Goal: Transaction & Acquisition: Book appointment/travel/reservation

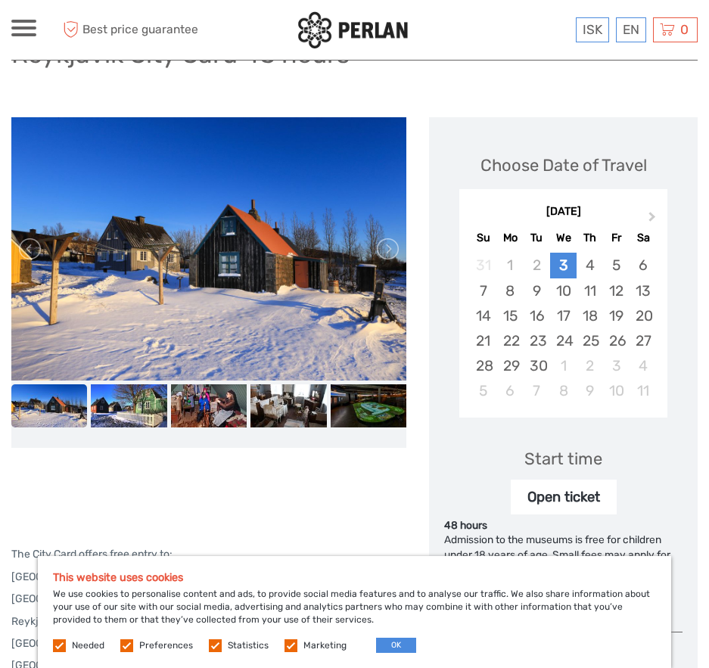
scroll to position [133, 0]
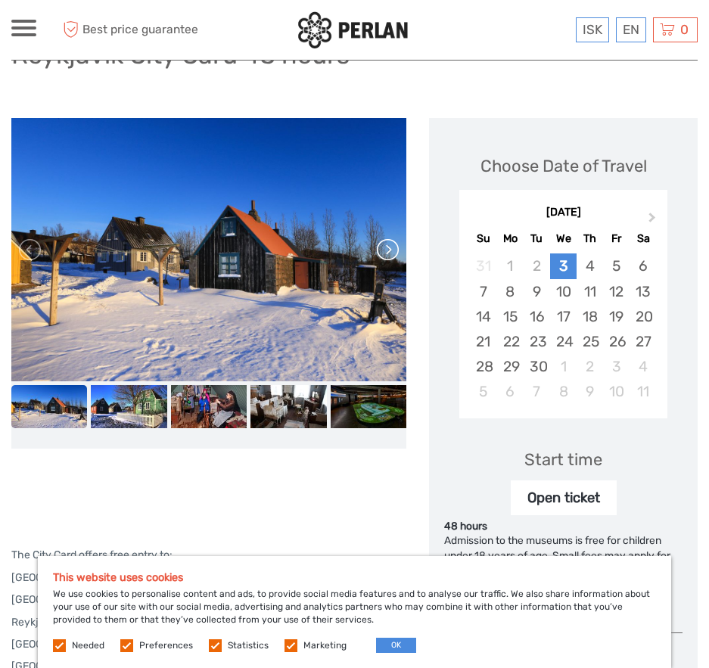
click at [393, 255] on link at bounding box center [387, 250] width 24 height 24
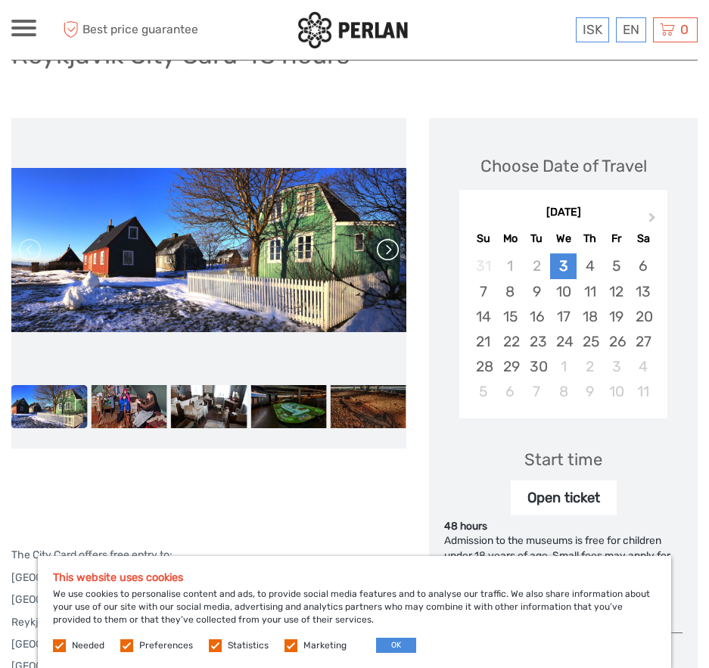
click at [390, 249] on link at bounding box center [387, 250] width 24 height 24
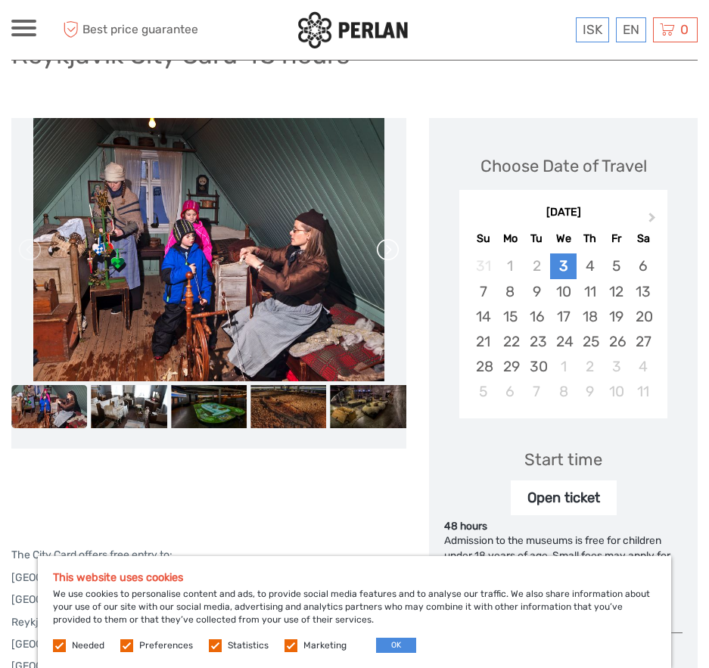
click at [390, 249] on link at bounding box center [387, 250] width 24 height 24
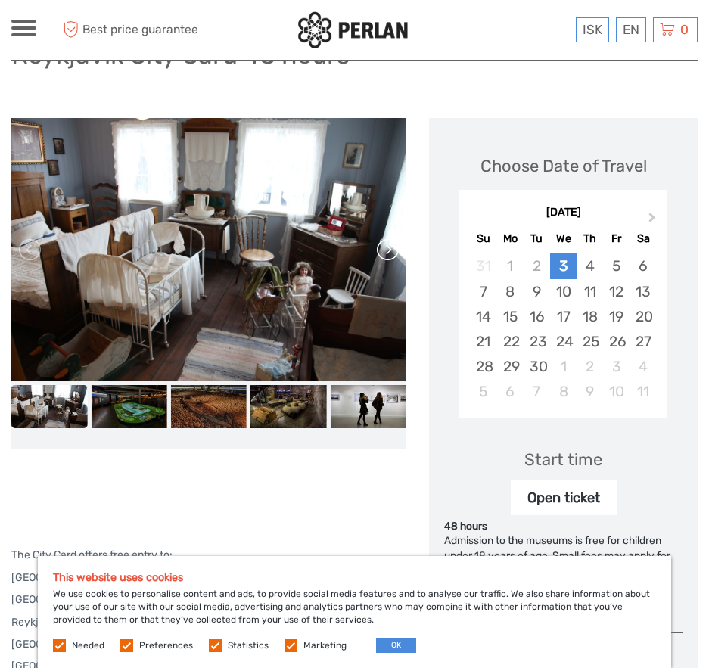
click at [390, 249] on link at bounding box center [387, 250] width 24 height 24
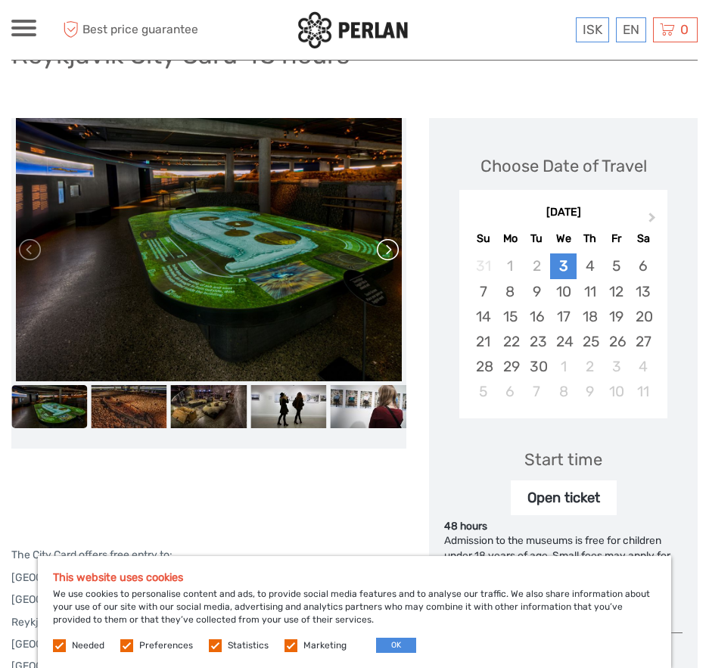
click at [390, 249] on link at bounding box center [387, 250] width 24 height 24
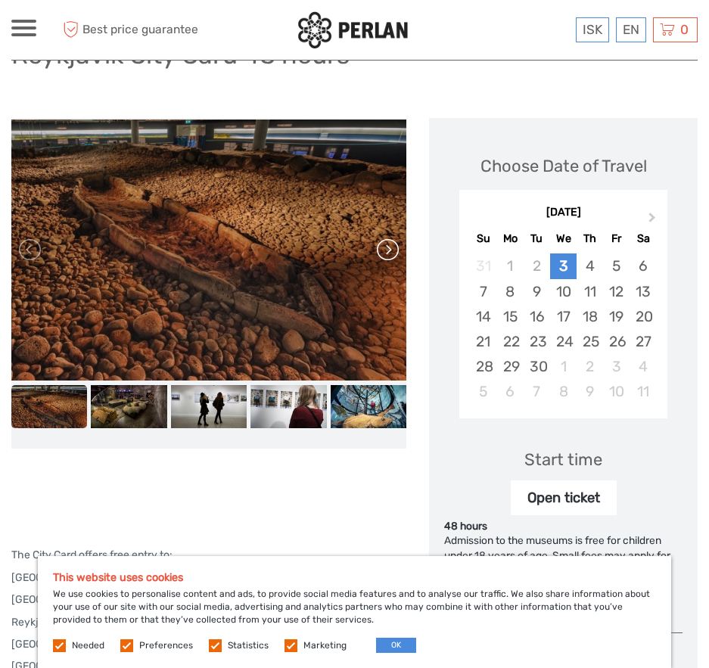
click at [390, 249] on link at bounding box center [387, 250] width 24 height 24
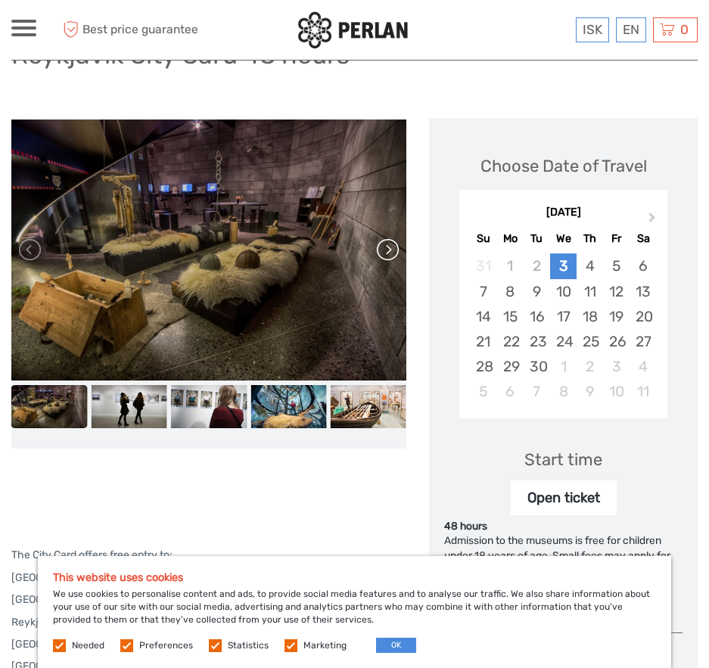
click at [390, 249] on link at bounding box center [387, 250] width 24 height 24
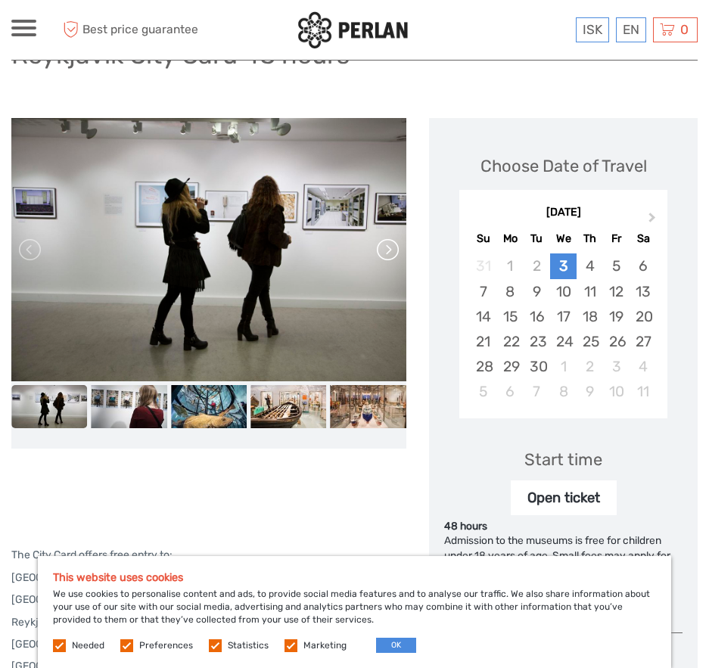
click at [390, 249] on link at bounding box center [387, 250] width 24 height 24
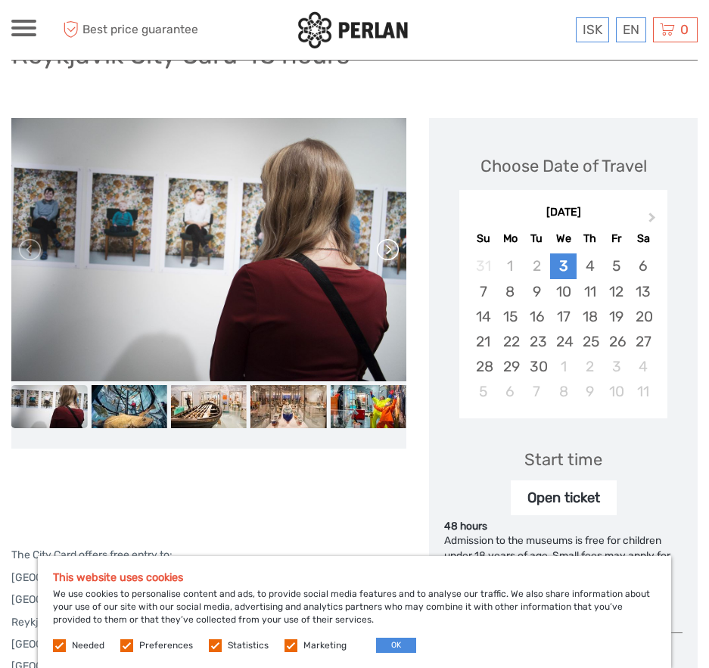
click at [390, 249] on link at bounding box center [387, 250] width 24 height 24
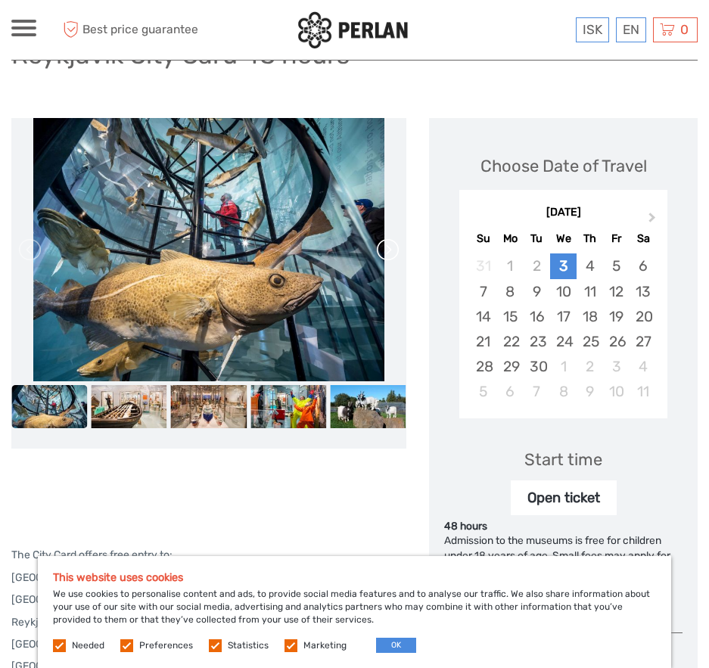
click at [390, 249] on link at bounding box center [387, 250] width 24 height 24
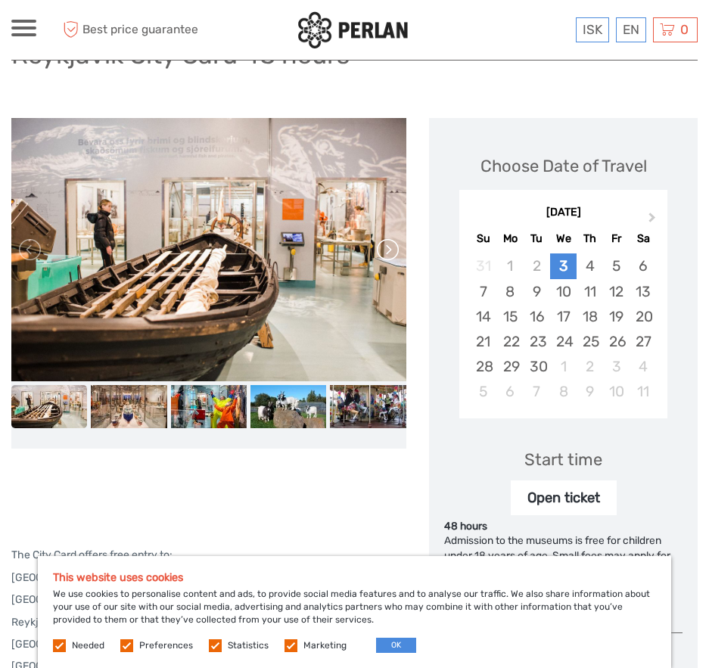
click at [390, 249] on link at bounding box center [387, 250] width 24 height 24
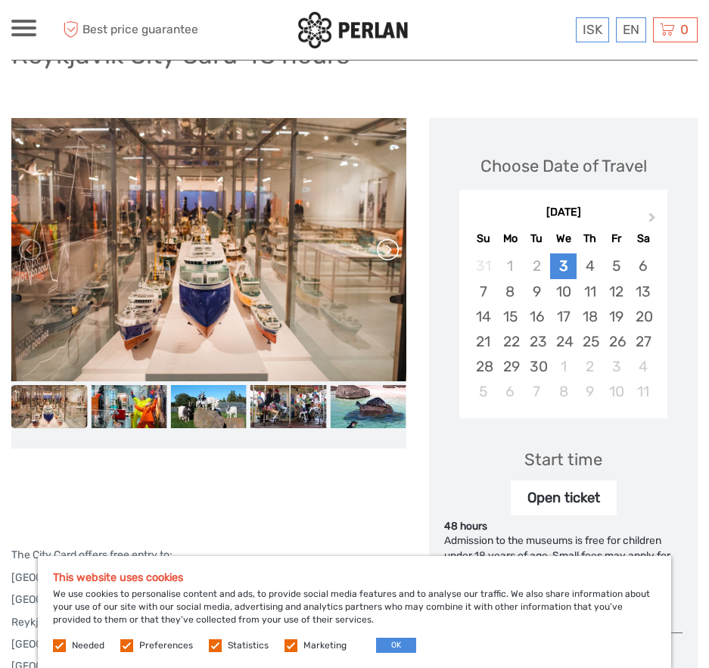
click at [390, 249] on link at bounding box center [387, 250] width 24 height 24
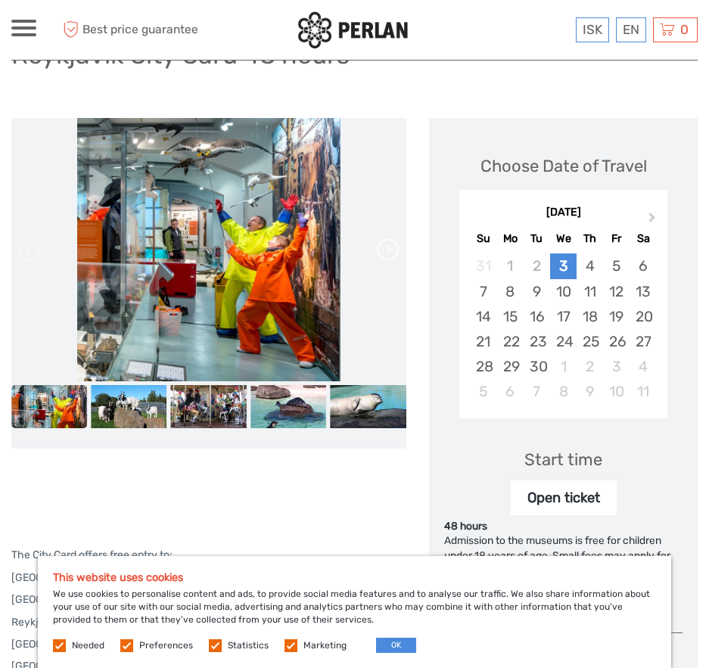
click at [390, 249] on link at bounding box center [387, 250] width 24 height 24
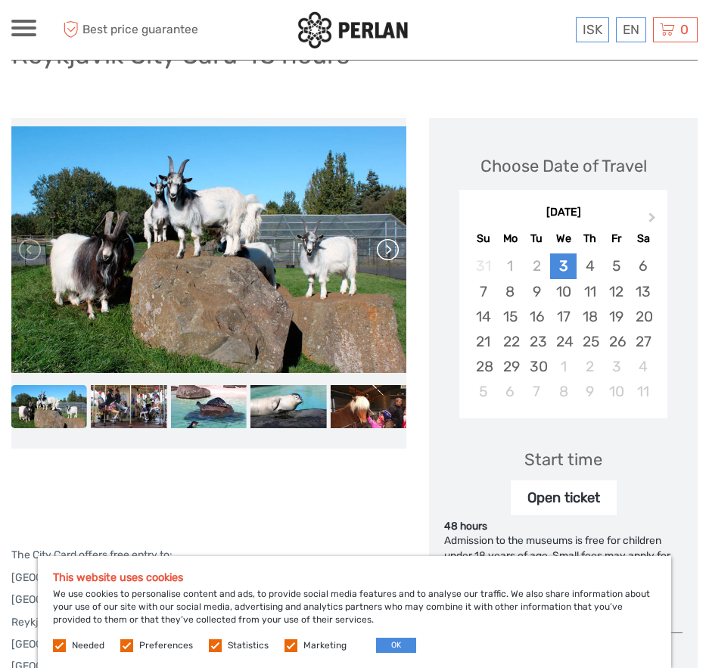
click at [390, 249] on link at bounding box center [387, 250] width 24 height 24
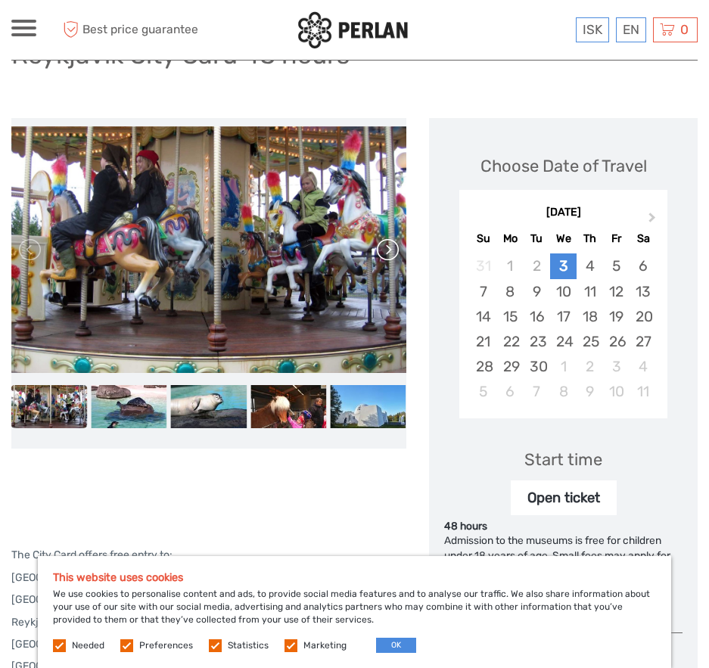
click at [391, 248] on link at bounding box center [387, 250] width 24 height 24
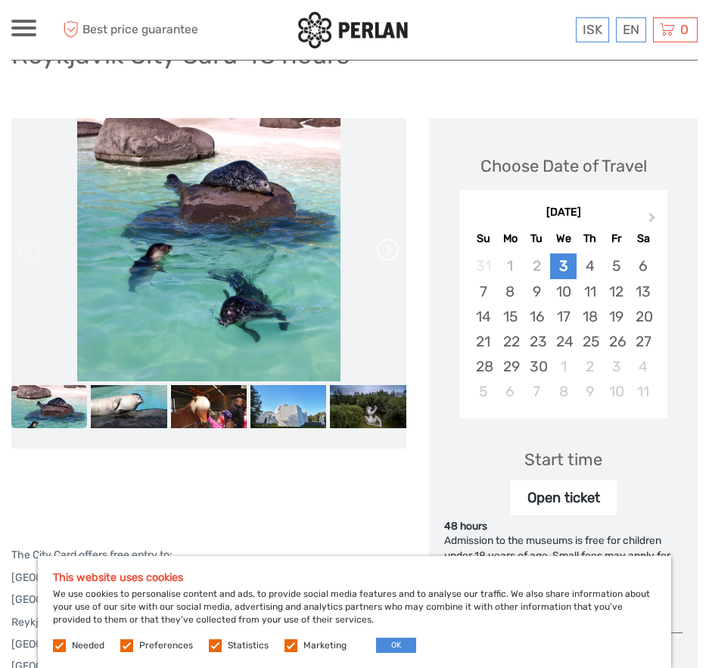
click at [391, 248] on link at bounding box center [387, 250] width 24 height 24
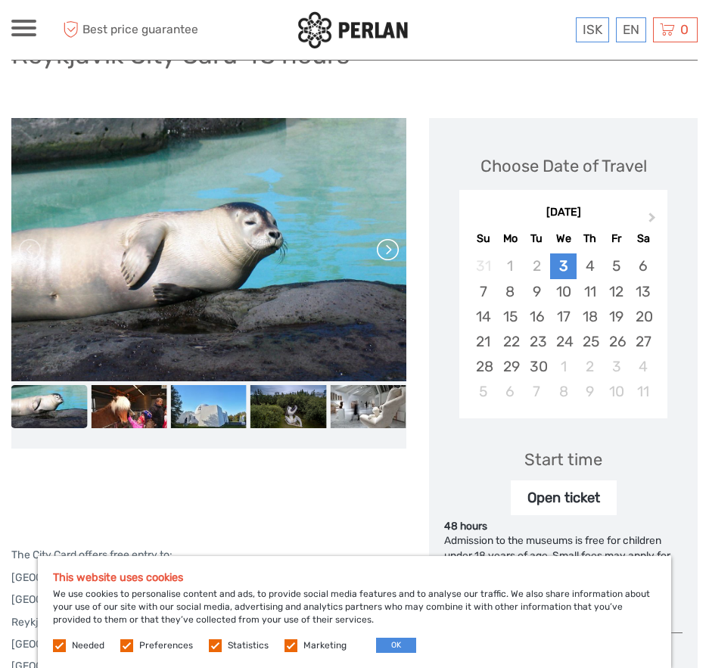
click at [391, 248] on link at bounding box center [387, 250] width 24 height 24
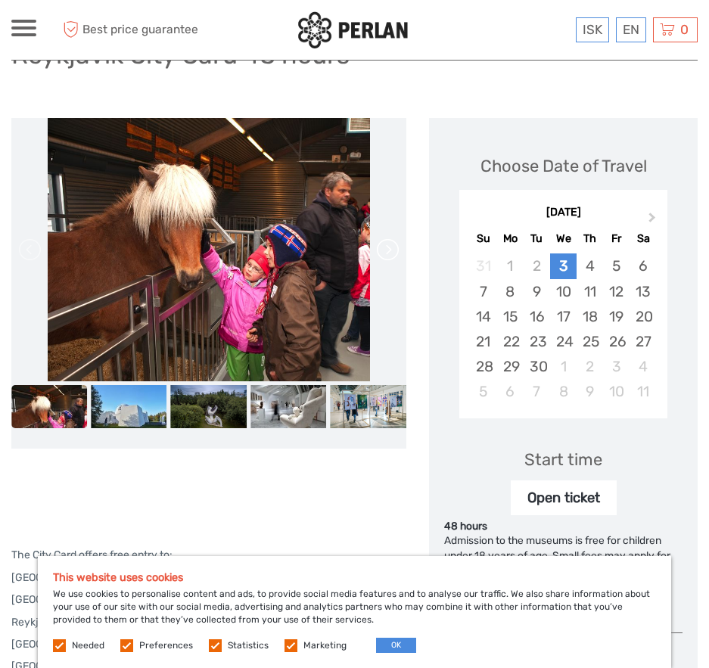
click at [391, 248] on link at bounding box center [387, 250] width 24 height 24
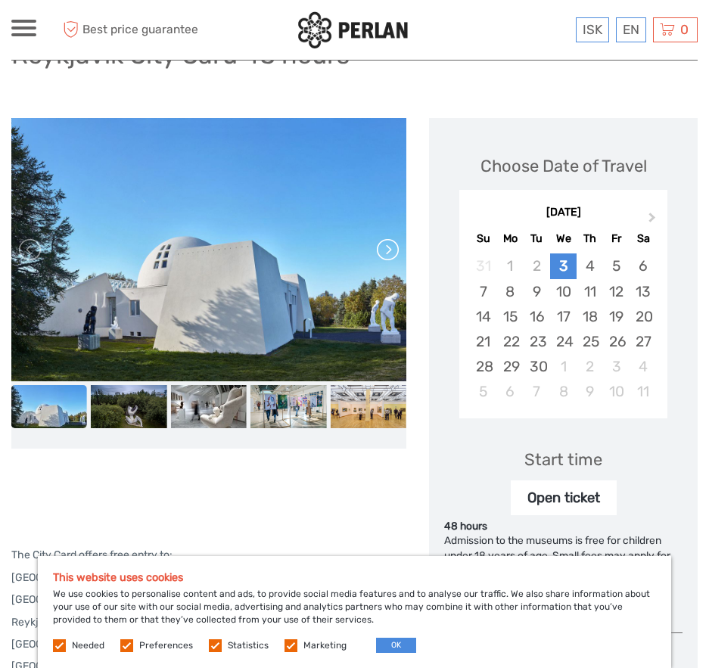
click at [391, 248] on link at bounding box center [387, 250] width 24 height 24
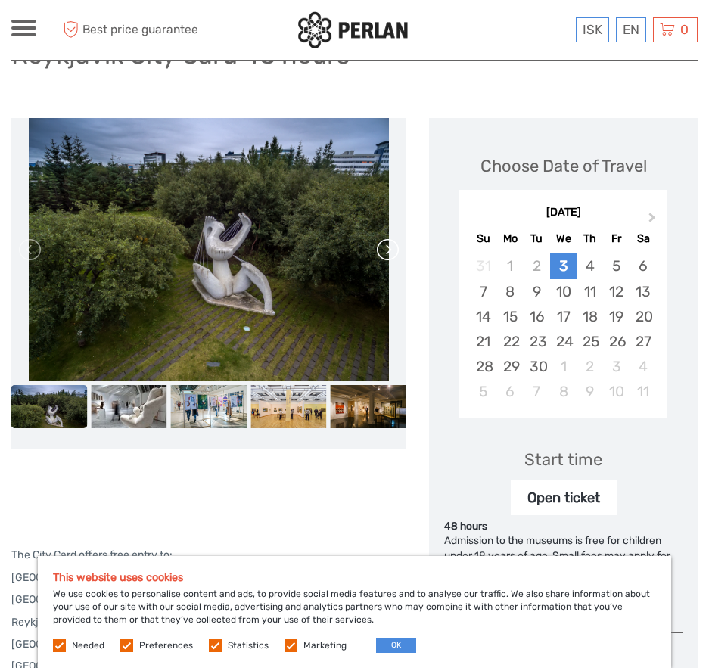
click at [391, 248] on link at bounding box center [387, 250] width 24 height 24
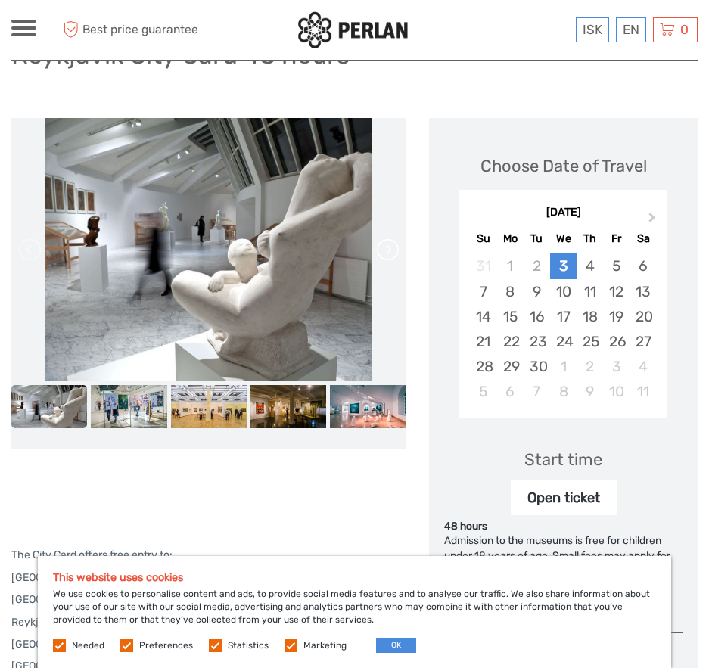
click at [391, 248] on link at bounding box center [387, 250] width 24 height 24
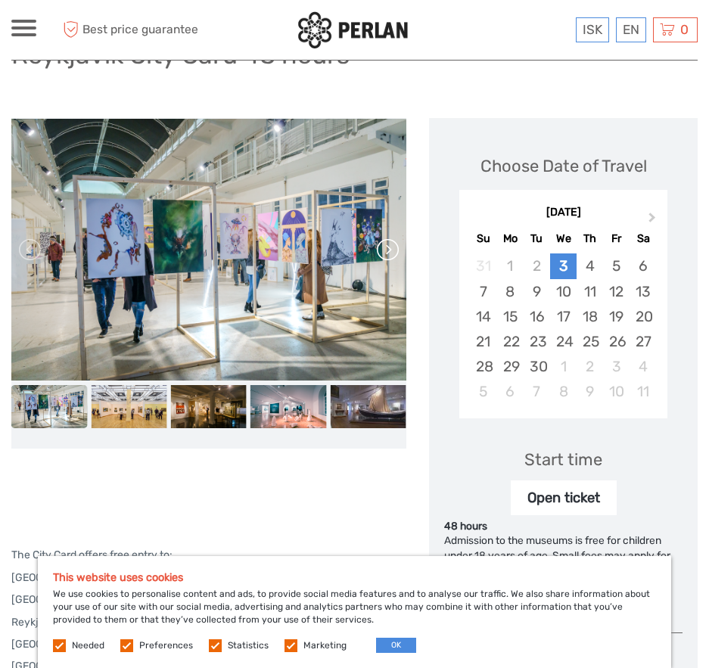
click at [391, 248] on link at bounding box center [387, 250] width 24 height 24
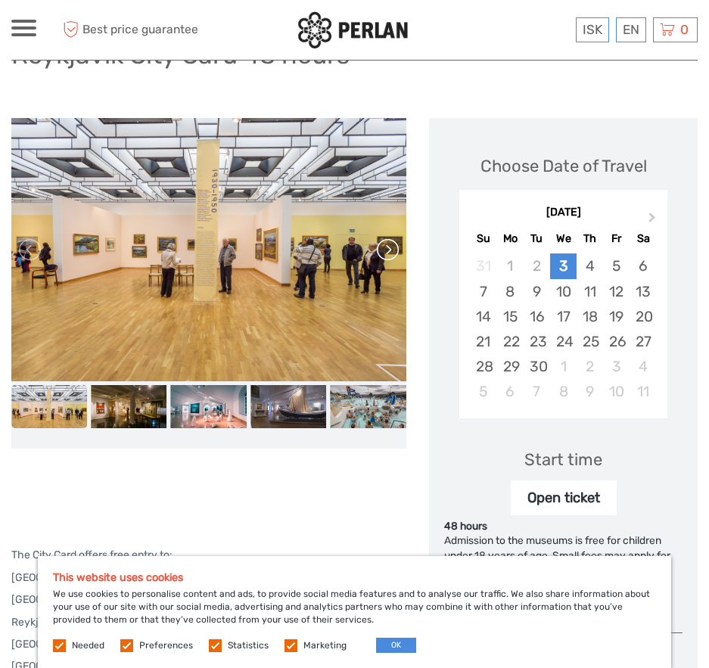
click at [391, 248] on link at bounding box center [387, 250] width 24 height 24
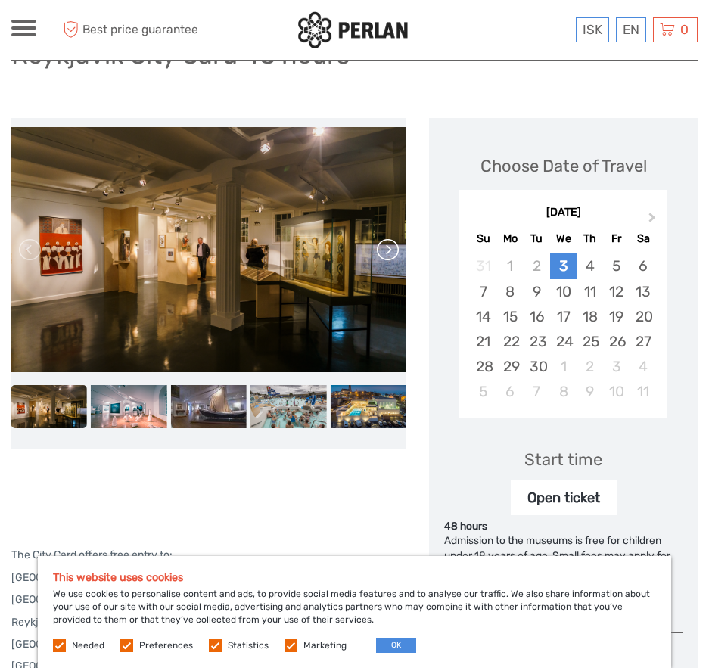
click at [391, 248] on link at bounding box center [387, 250] width 24 height 24
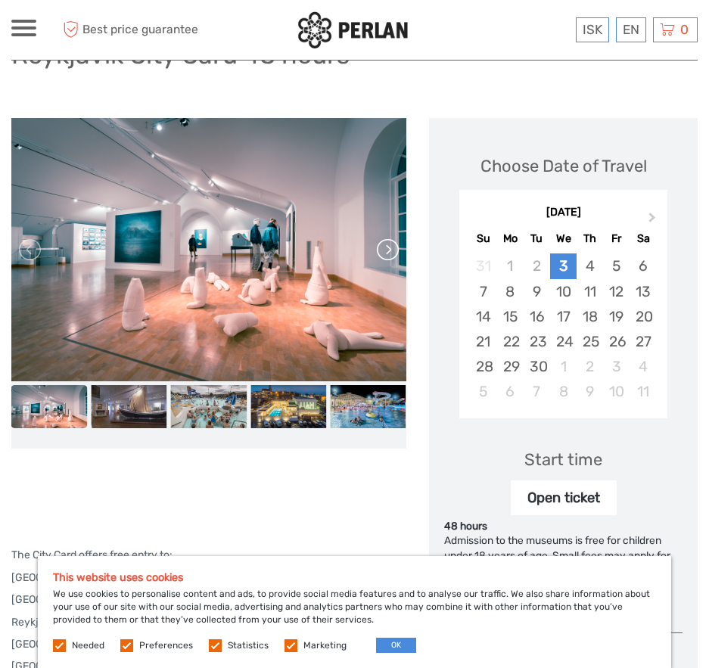
click at [391, 248] on link at bounding box center [387, 250] width 24 height 24
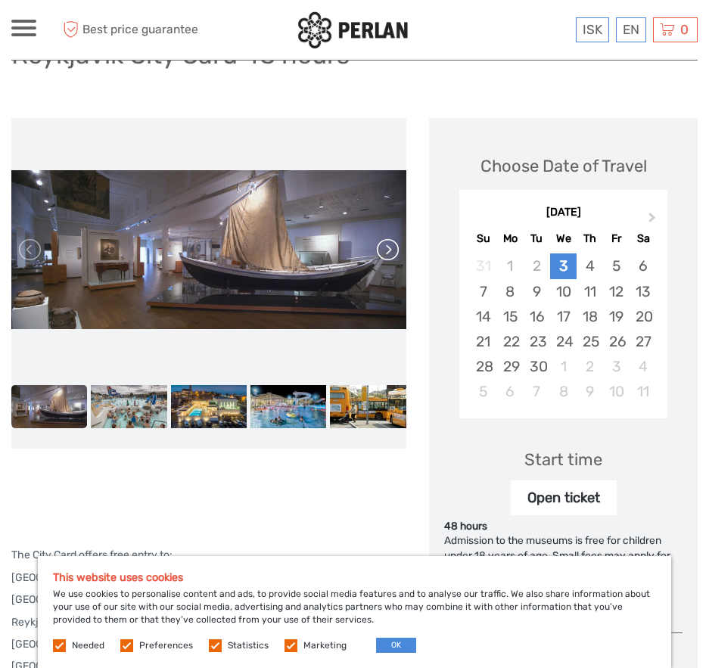
click at [391, 248] on link at bounding box center [387, 250] width 24 height 24
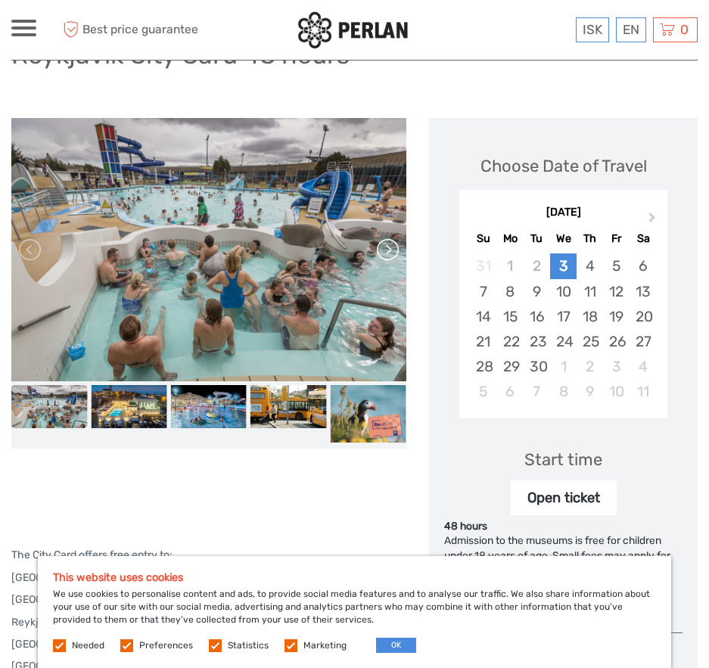
click at [391, 248] on link at bounding box center [387, 250] width 24 height 24
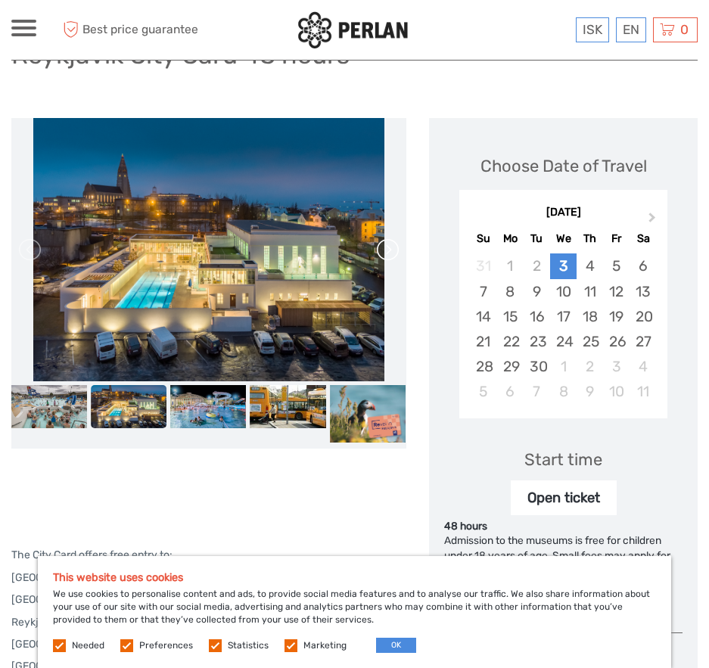
click at [391, 248] on link at bounding box center [387, 250] width 24 height 24
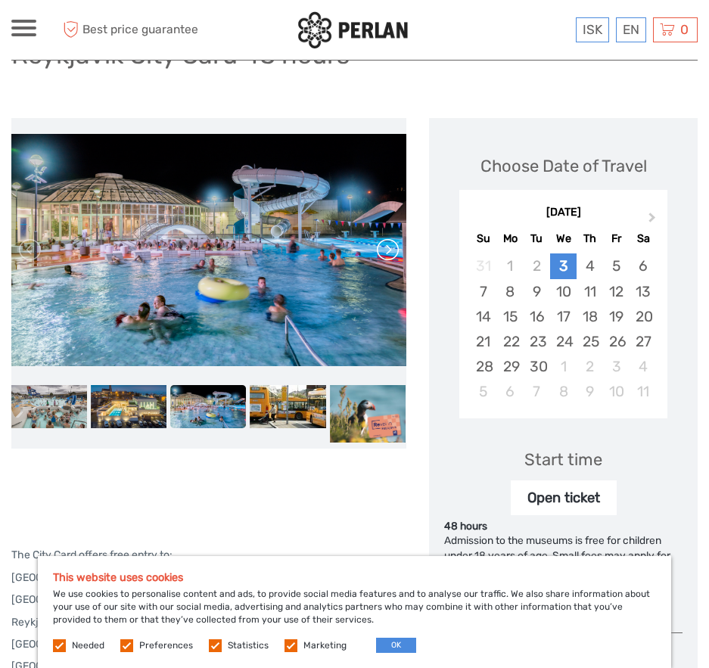
click at [391, 248] on link at bounding box center [387, 250] width 24 height 24
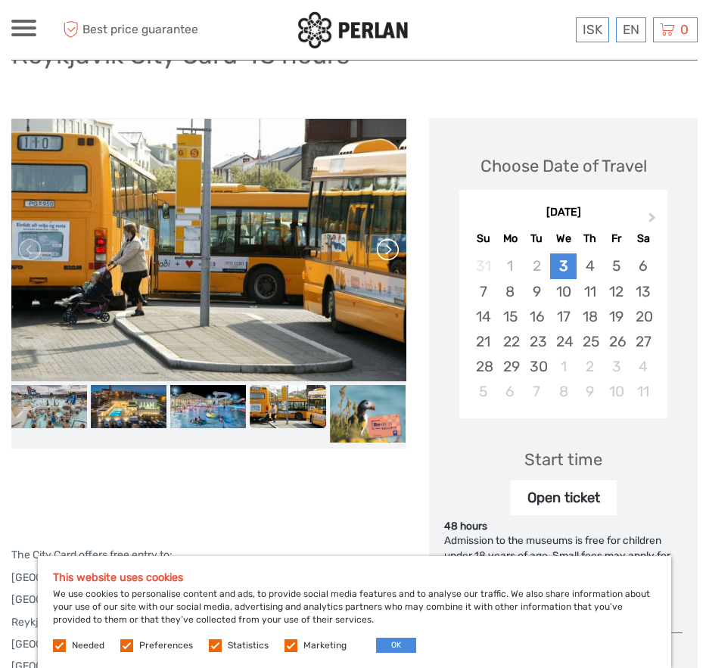
click at [391, 248] on link at bounding box center [387, 250] width 24 height 24
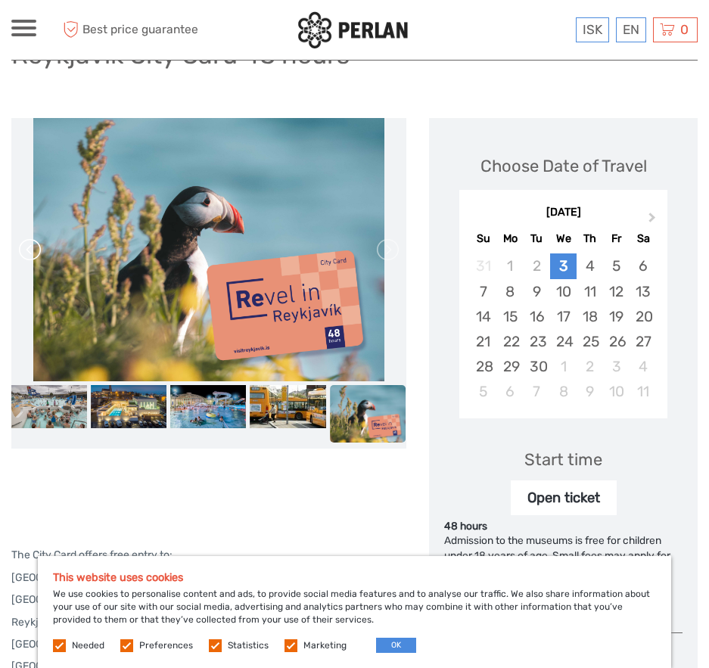
click at [32, 246] on link at bounding box center [31, 250] width 24 height 24
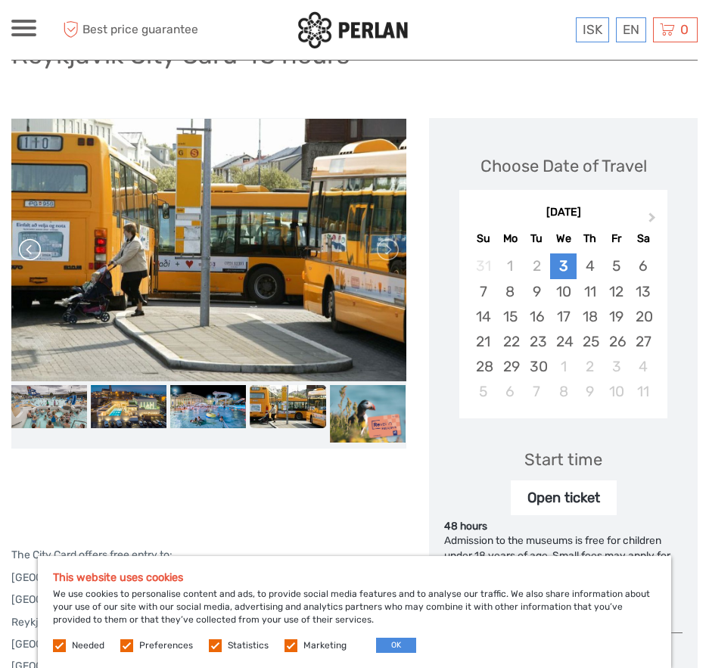
click at [32, 246] on link at bounding box center [31, 250] width 24 height 24
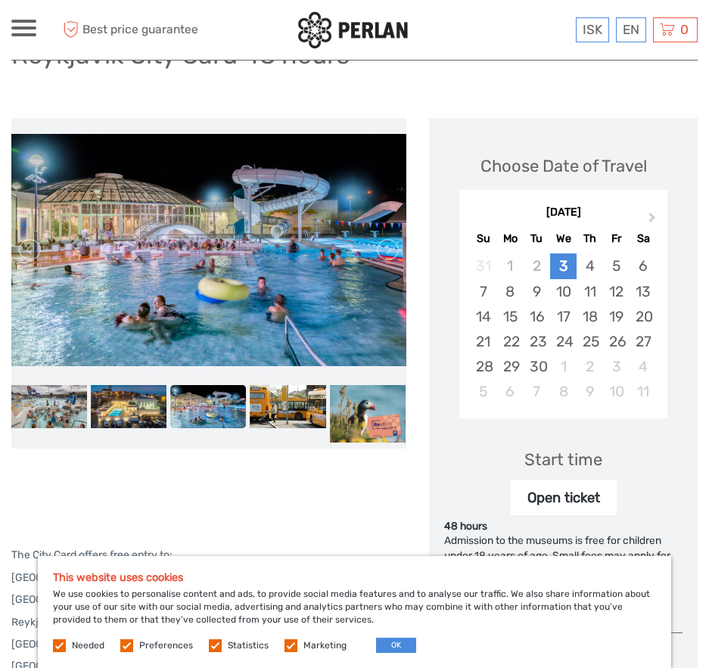
scroll to position [0, 0]
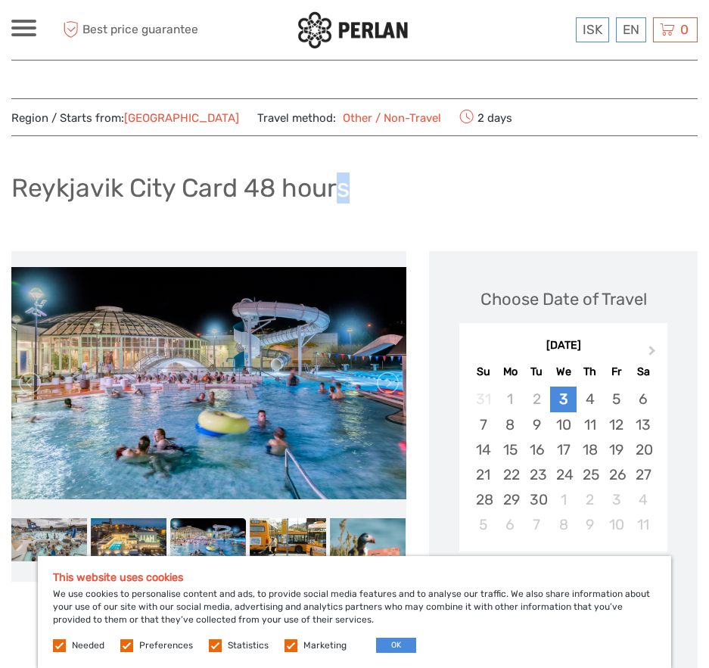
drag, startPoint x: 338, startPoint y: 178, endPoint x: 256, endPoint y: 119, distance: 101.5
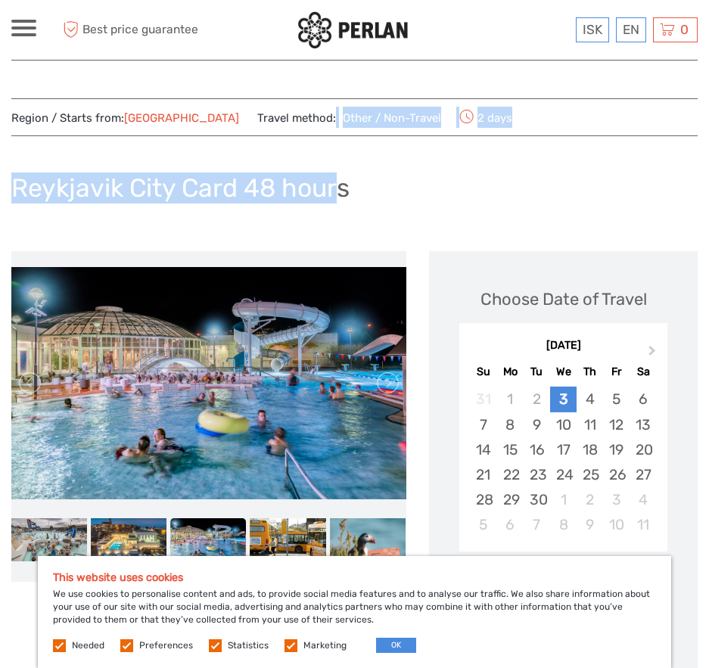
click at [261, 191] on h1 "Reykjavik City Card 48 hours" at bounding box center [180, 188] width 338 height 31
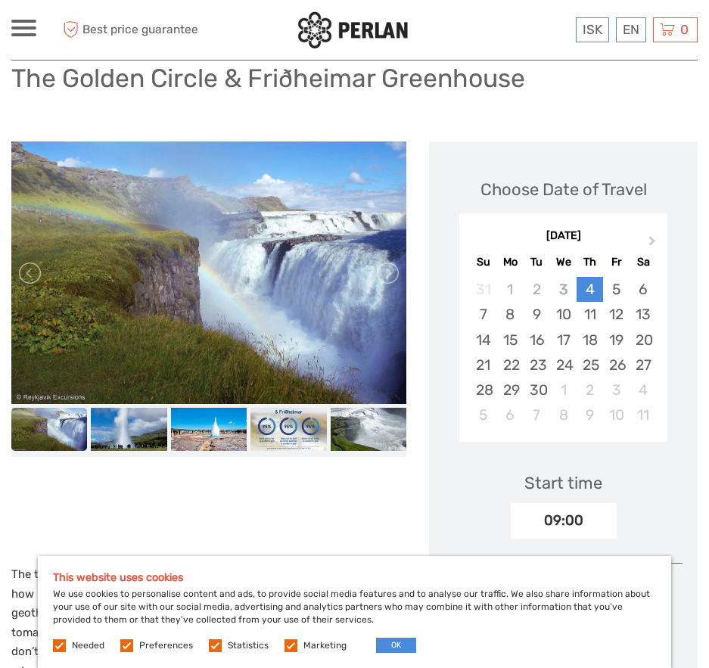
scroll to position [132, 0]
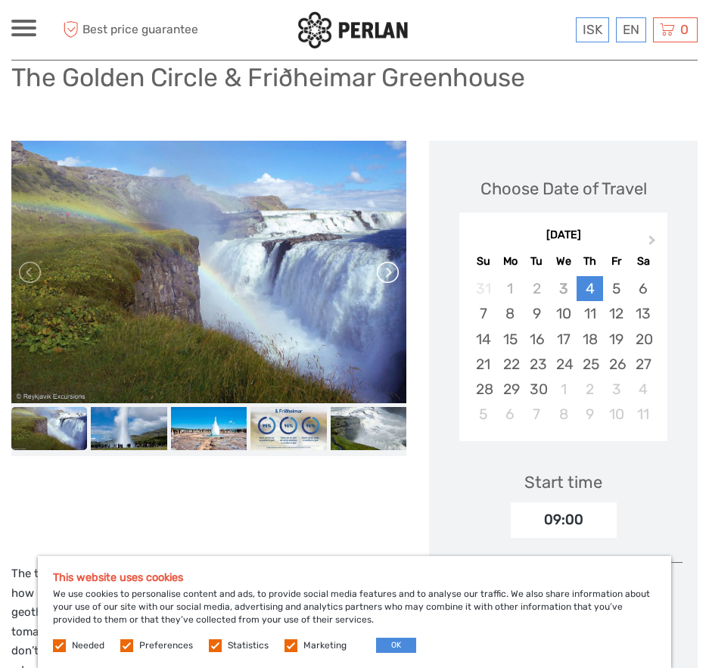
click at [388, 277] on link at bounding box center [387, 272] width 24 height 24
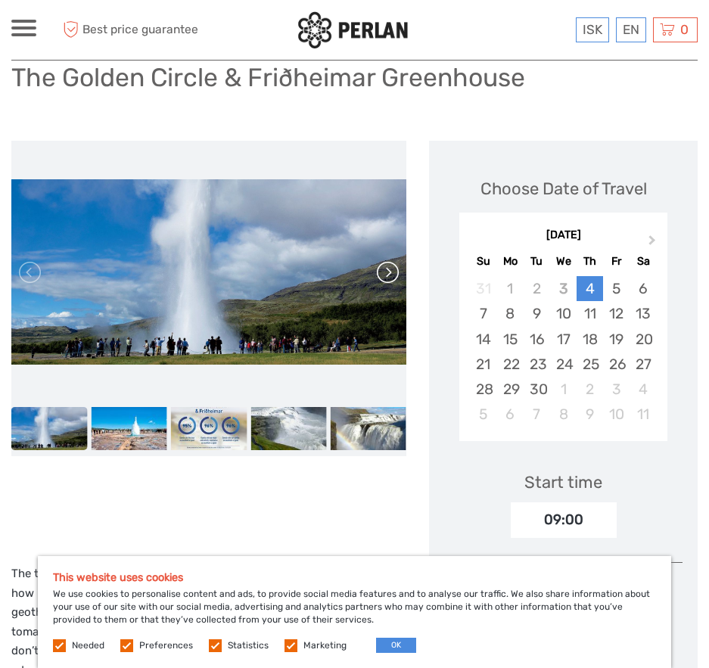
click at [388, 277] on link at bounding box center [387, 272] width 24 height 24
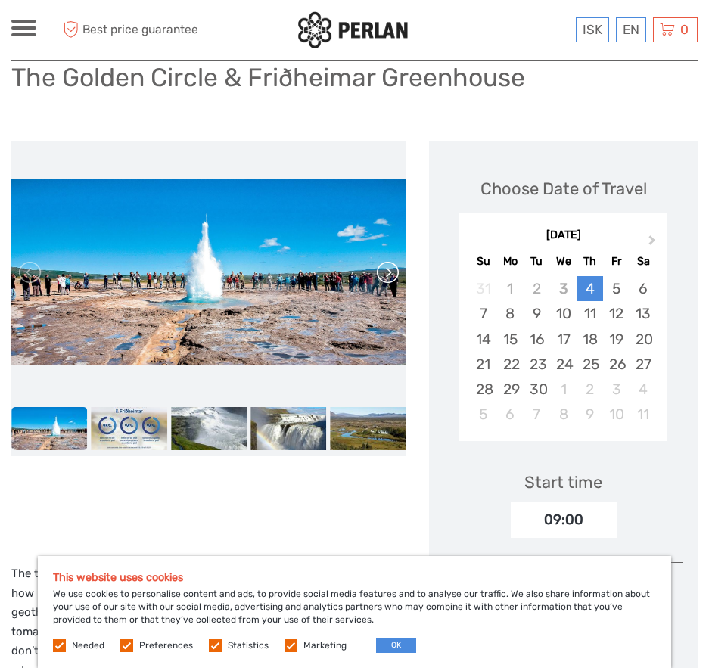
click at [388, 277] on link at bounding box center [387, 272] width 24 height 24
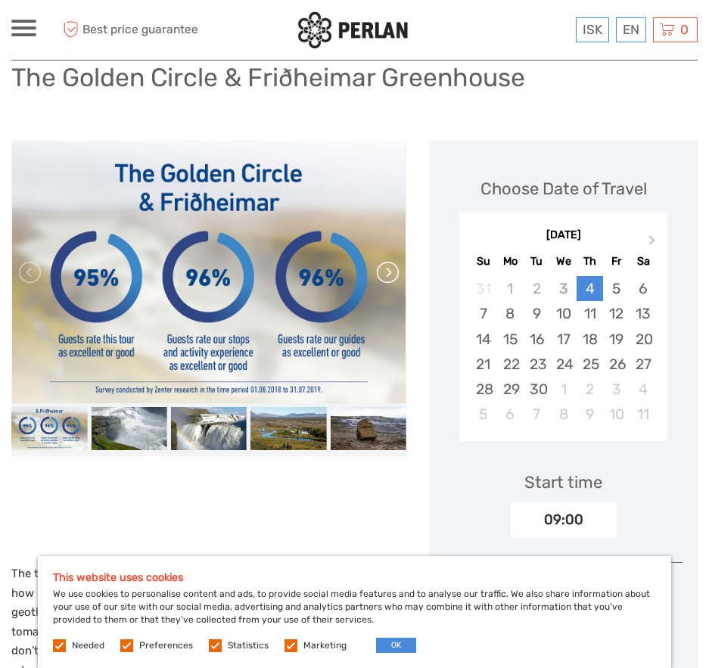
click at [388, 277] on link at bounding box center [387, 272] width 24 height 24
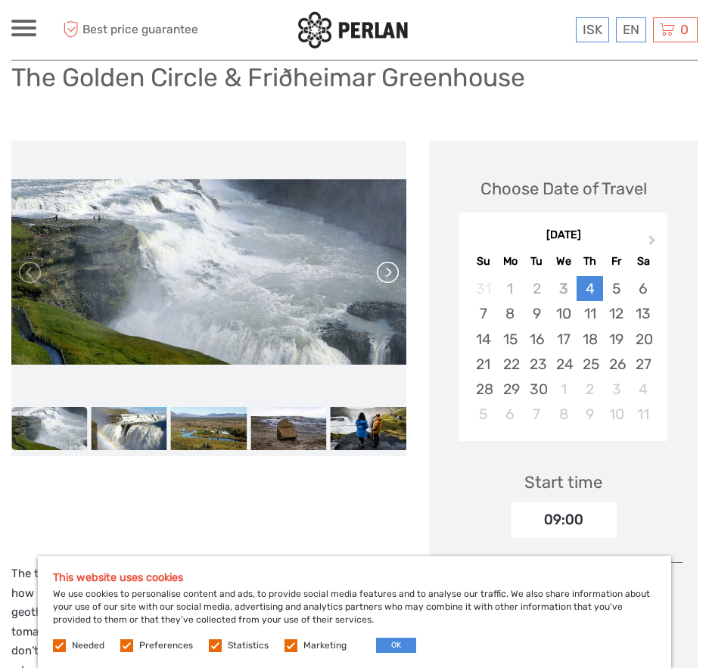
click at [388, 267] on link at bounding box center [387, 272] width 24 height 24
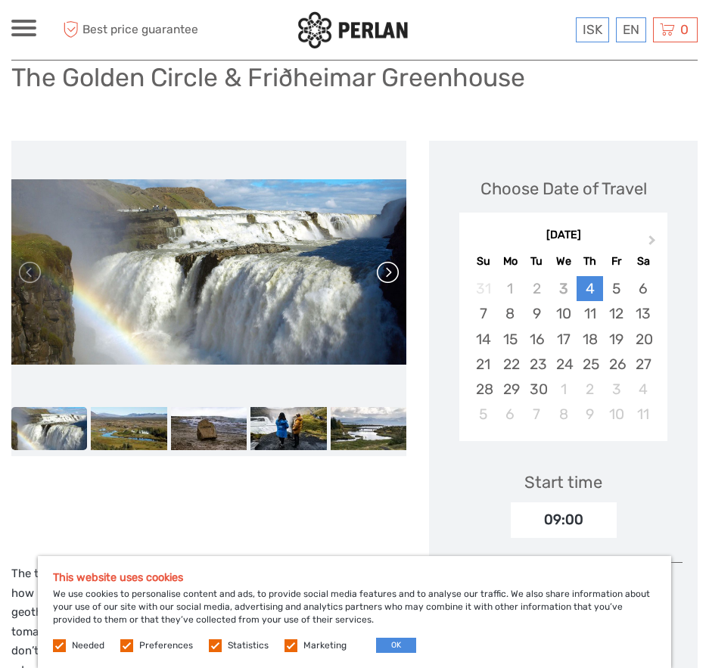
click at [388, 267] on link at bounding box center [387, 272] width 24 height 24
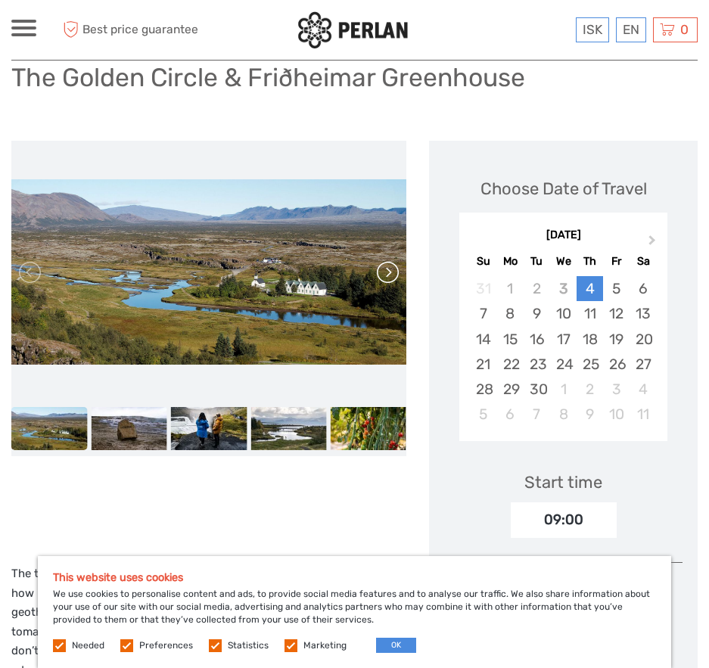
click at [389, 267] on link at bounding box center [387, 272] width 24 height 24
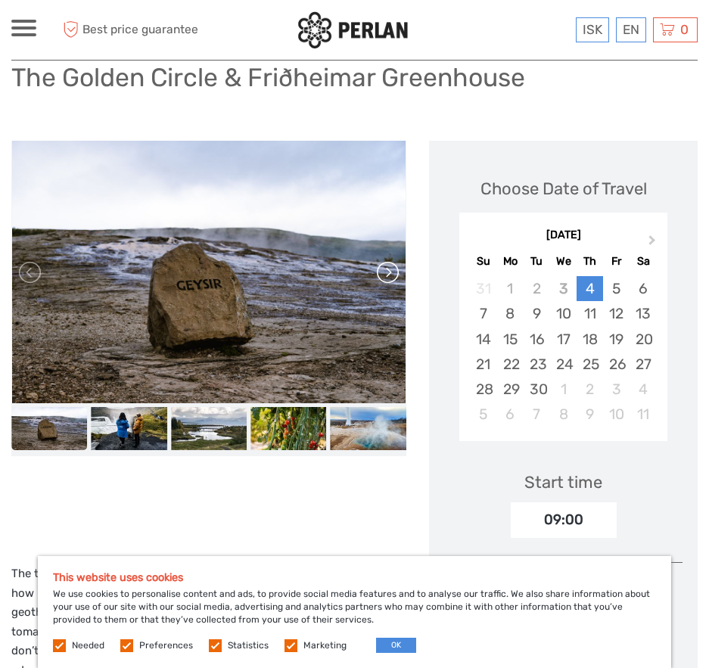
click at [389, 267] on link at bounding box center [387, 272] width 24 height 24
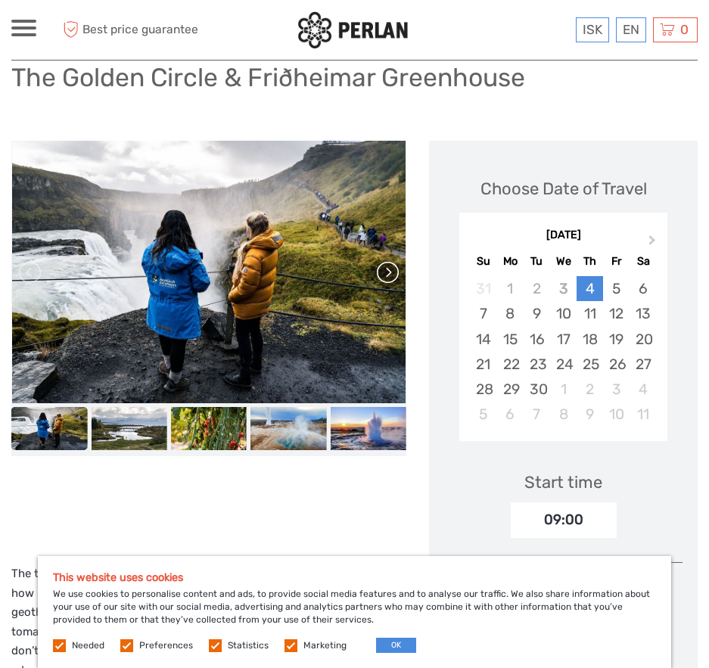
click at [389, 267] on link at bounding box center [387, 272] width 24 height 24
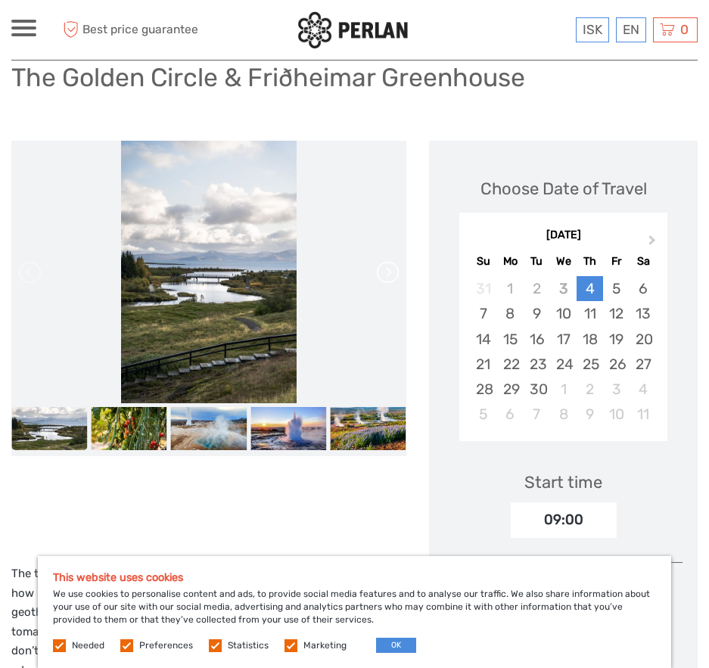
click at [389, 267] on link at bounding box center [387, 272] width 24 height 24
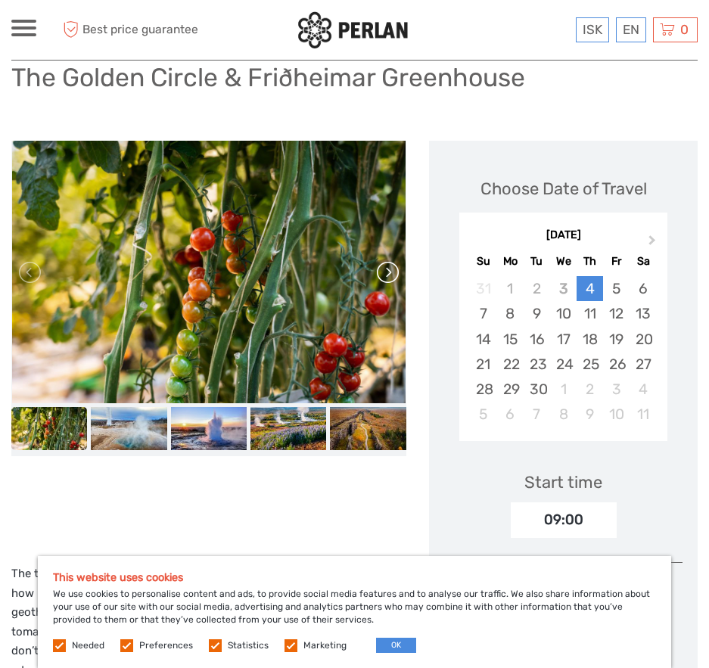
click at [389, 267] on link at bounding box center [387, 272] width 24 height 24
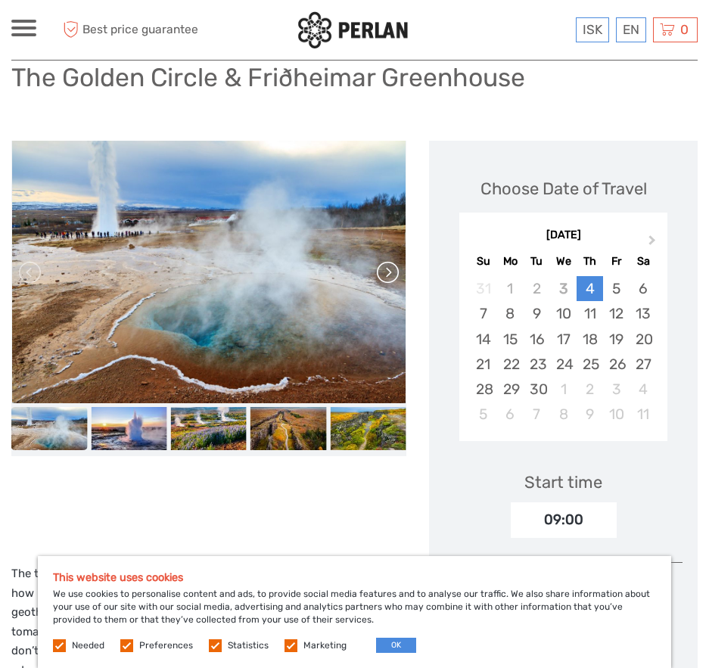
click at [389, 267] on link at bounding box center [387, 272] width 24 height 24
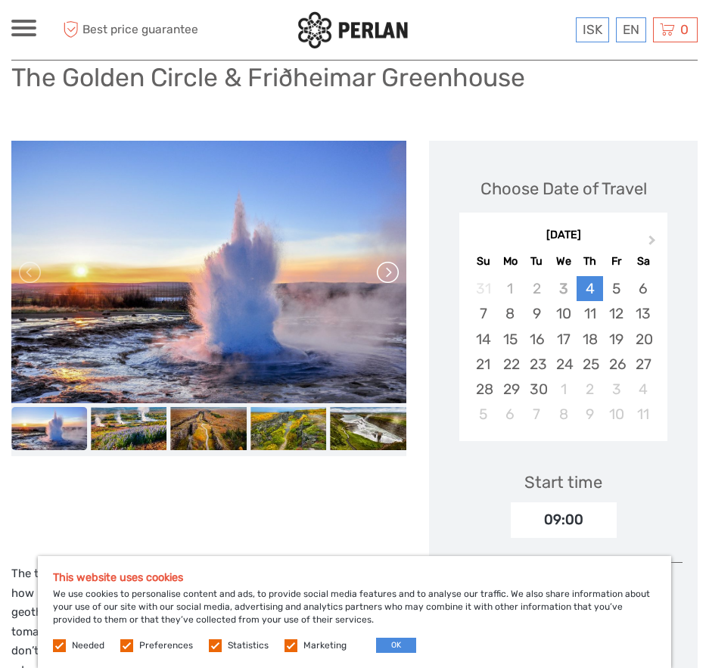
click at [389, 267] on link at bounding box center [387, 272] width 24 height 24
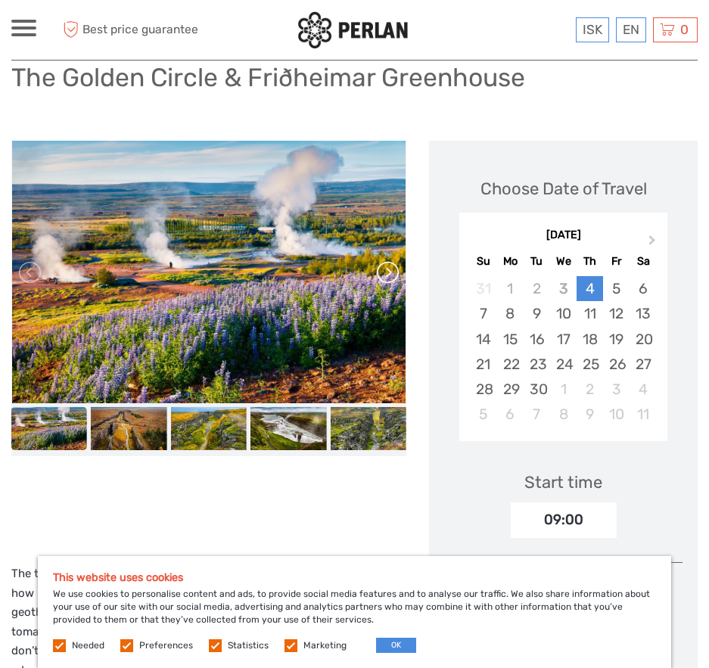
click at [389, 267] on link at bounding box center [387, 272] width 24 height 24
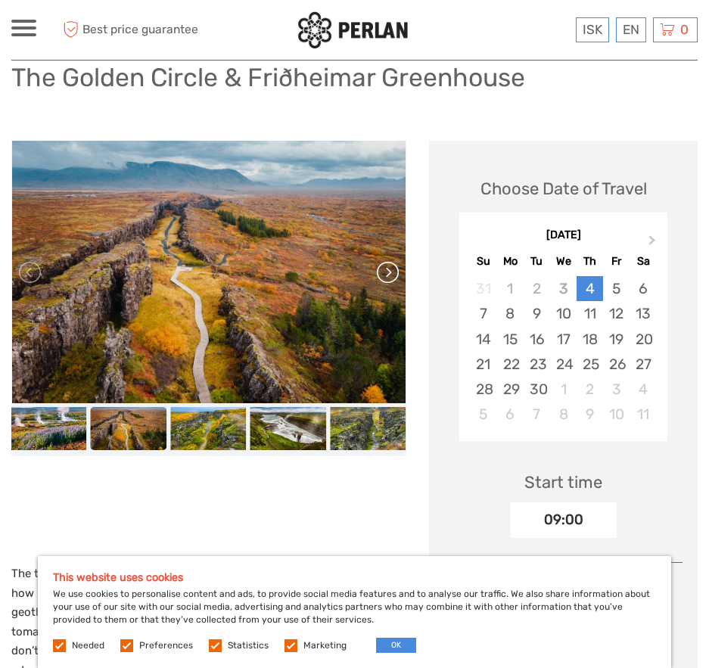
click at [389, 267] on link at bounding box center [387, 272] width 24 height 24
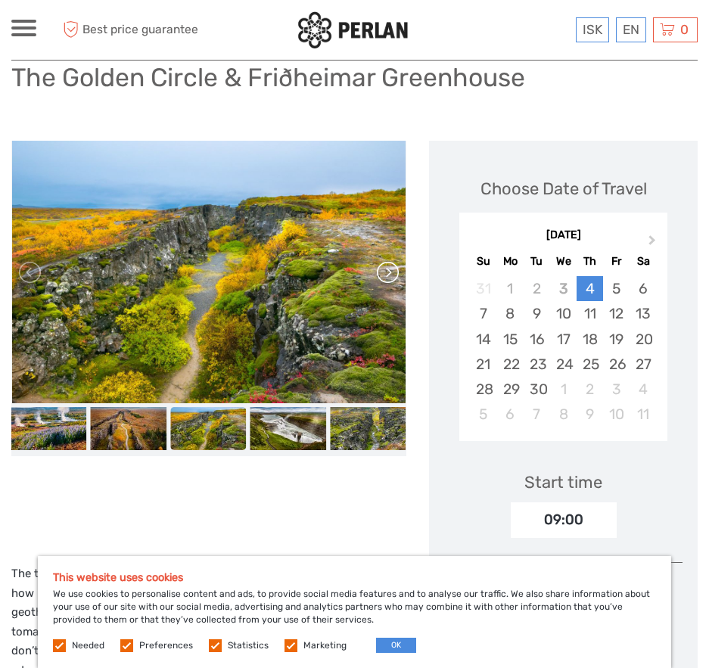
click at [389, 267] on link at bounding box center [387, 272] width 24 height 24
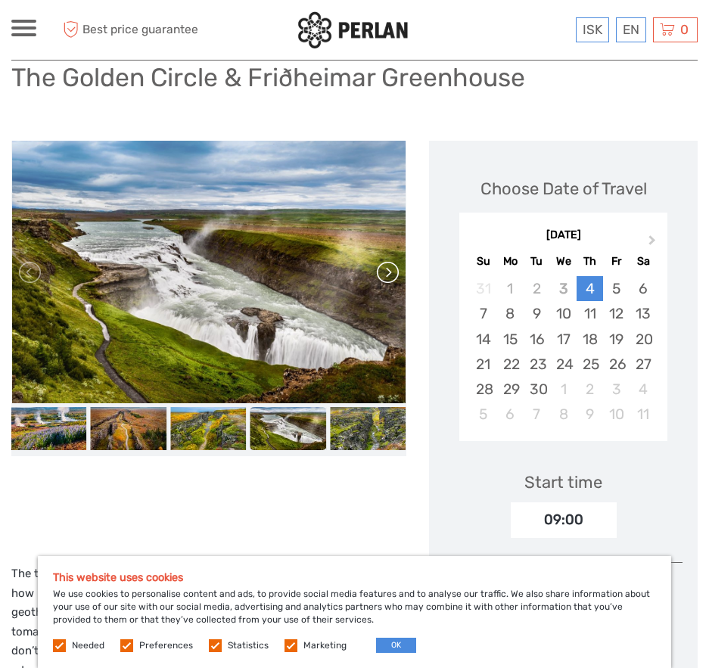
click at [389, 267] on link at bounding box center [387, 272] width 24 height 24
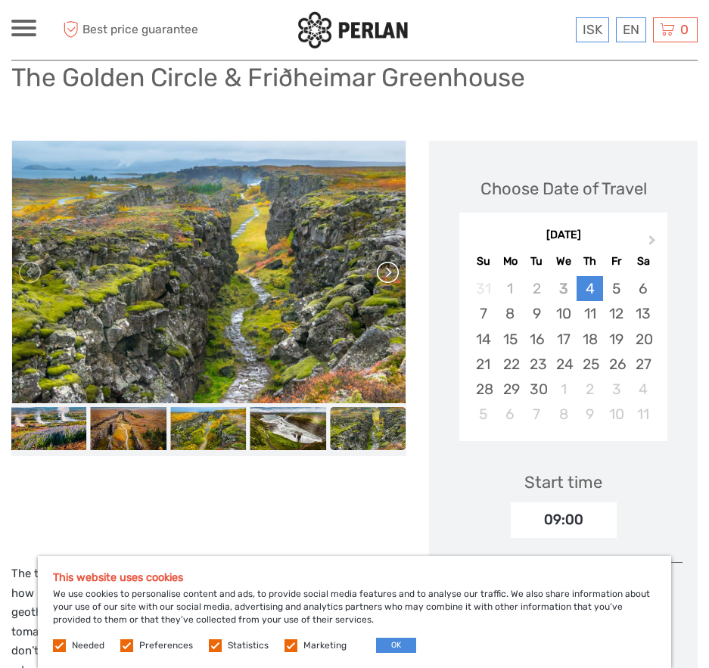
click at [389, 267] on link at bounding box center [387, 272] width 24 height 24
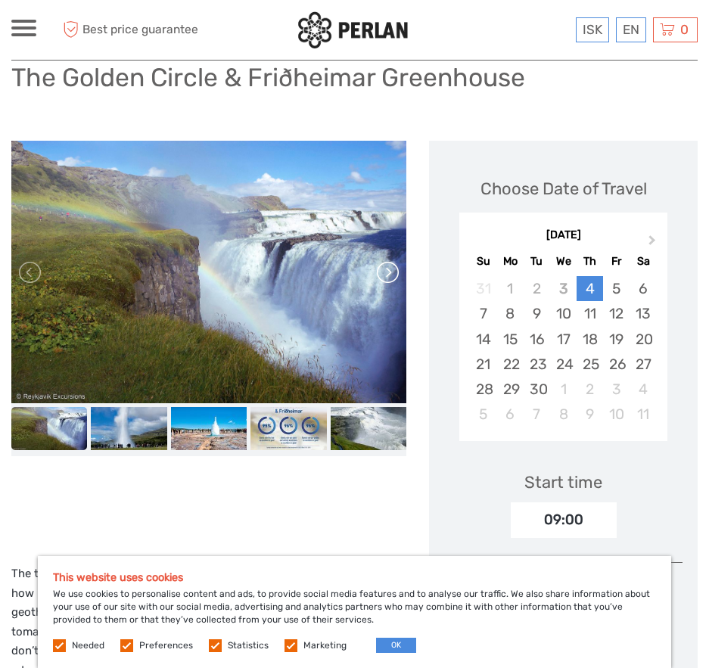
click at [389, 267] on div at bounding box center [208, 272] width 395 height 263
click at [652, 238] on span "Next Month" at bounding box center [652, 243] width 0 height 22
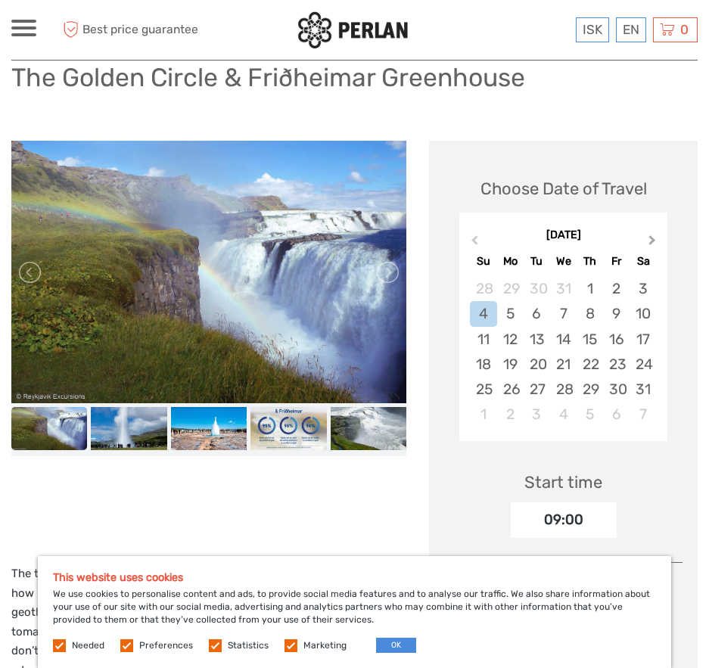
click at [652, 238] on span "Next Month" at bounding box center [652, 243] width 0 height 22
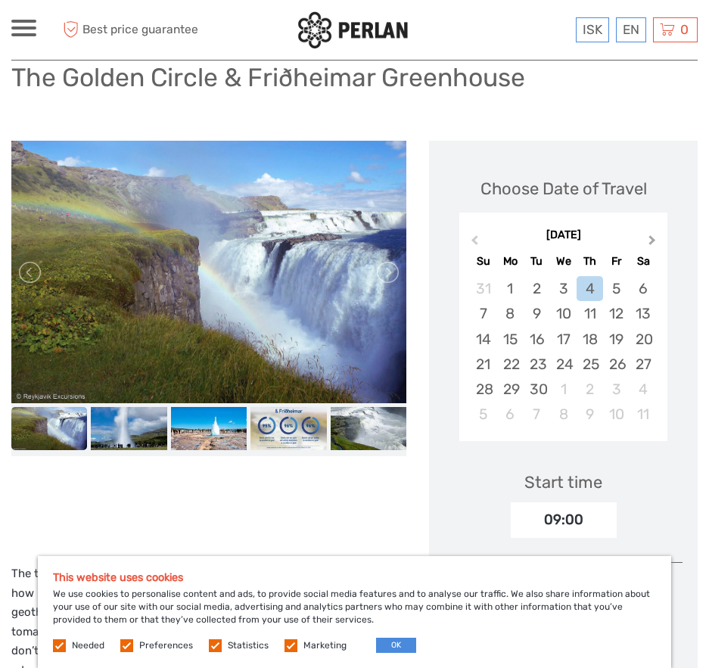
click at [659, 243] on button "Next Month" at bounding box center [654, 244] width 24 height 24
click at [656, 243] on button "Next Month" at bounding box center [654, 244] width 24 height 24
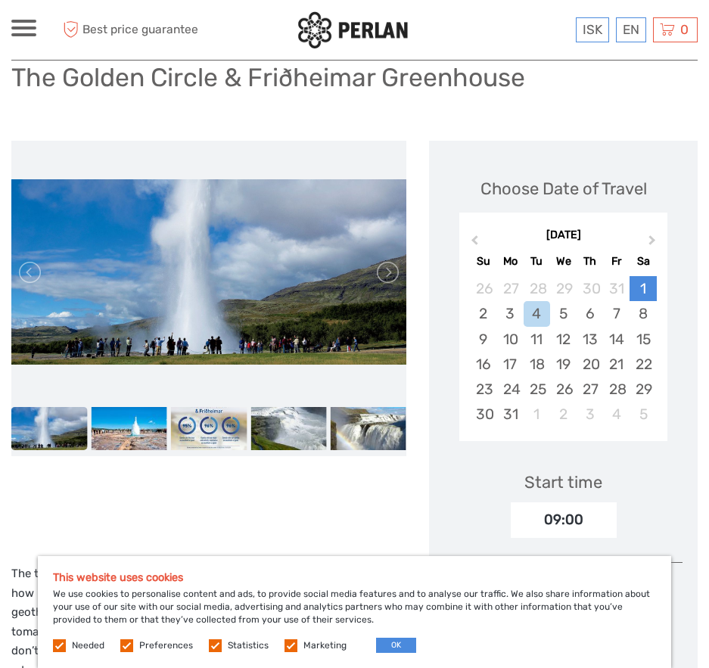
click at [641, 290] on div "1" at bounding box center [643, 288] width 26 height 25
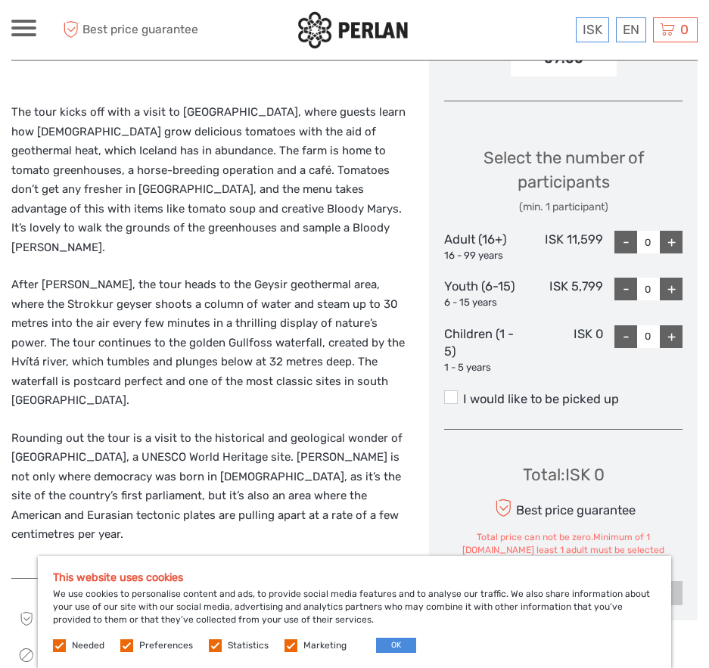
scroll to position [593, 0]
click at [674, 291] on div "+" at bounding box center [671, 290] width 23 height 23
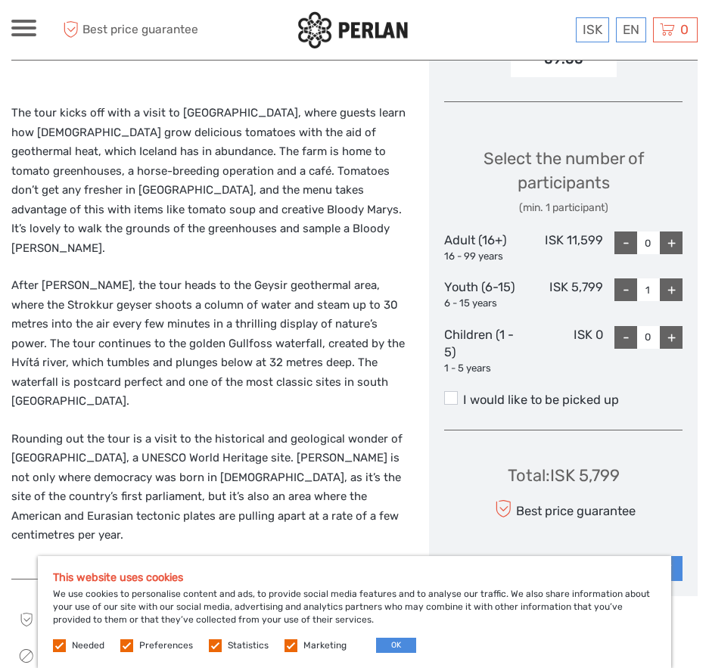
click at [674, 291] on div "+" at bounding box center [671, 290] width 23 height 23
click at [625, 294] on div "-" at bounding box center [626, 290] width 23 height 23
click at [625, 296] on div "-" at bounding box center [626, 290] width 23 height 23
click at [624, 291] on div "-" at bounding box center [626, 290] width 23 height 23
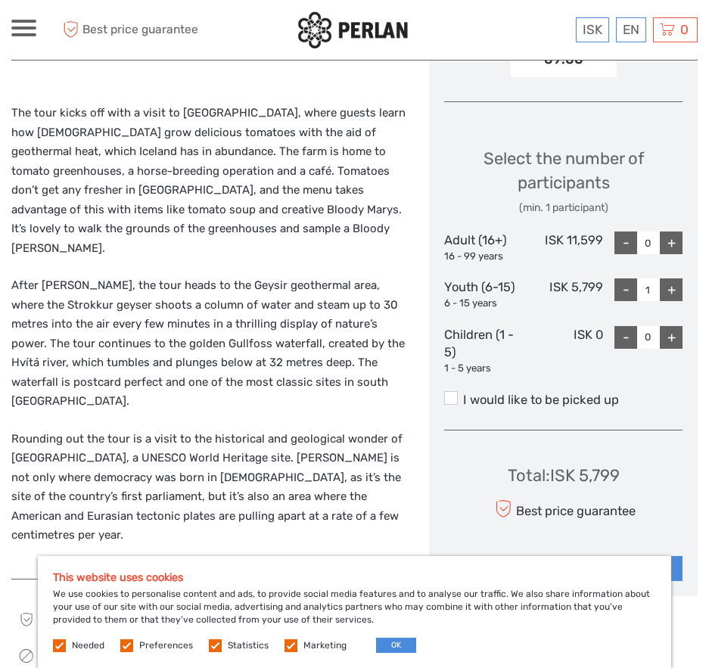
type input "0"
click at [673, 244] on div "+" at bounding box center [671, 243] width 23 height 23
click at [677, 244] on div "+" at bounding box center [671, 243] width 23 height 23
type input "2"
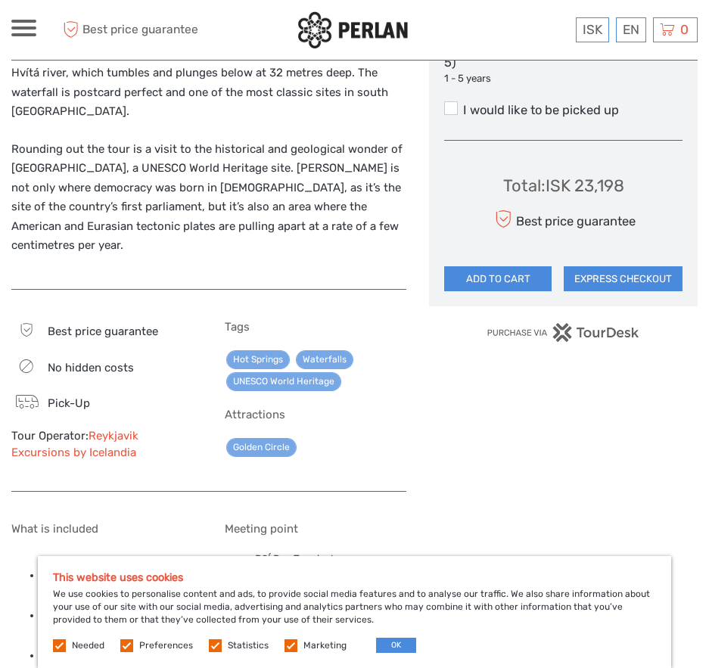
scroll to position [880, 0]
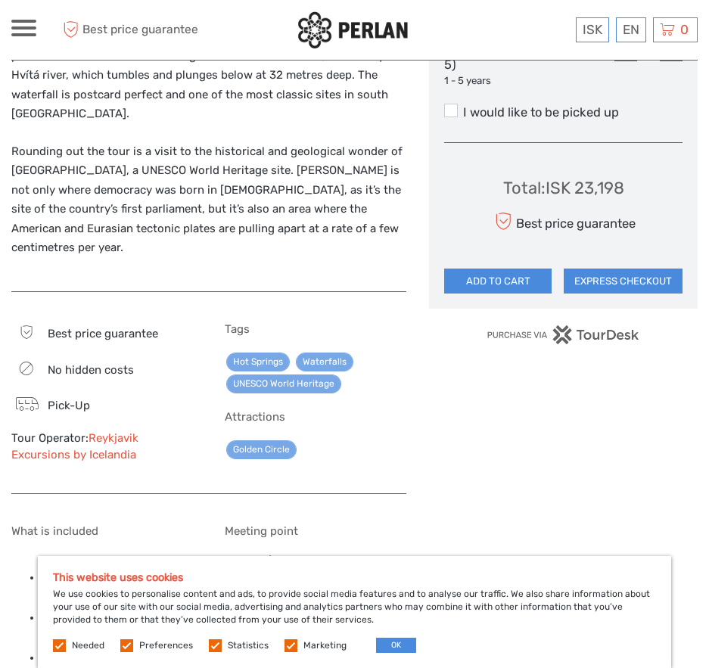
click at [67, 399] on span "Pick-Up" at bounding box center [69, 406] width 42 height 14
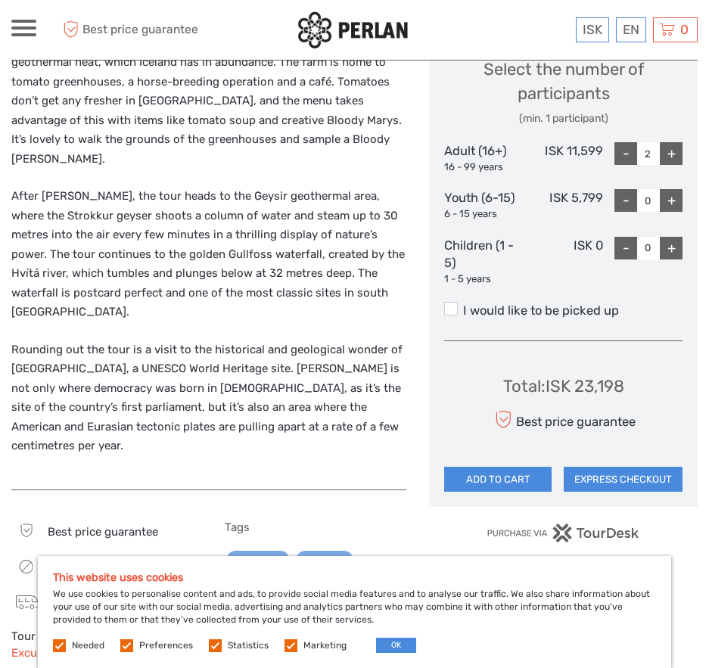
scroll to position [684, 0]
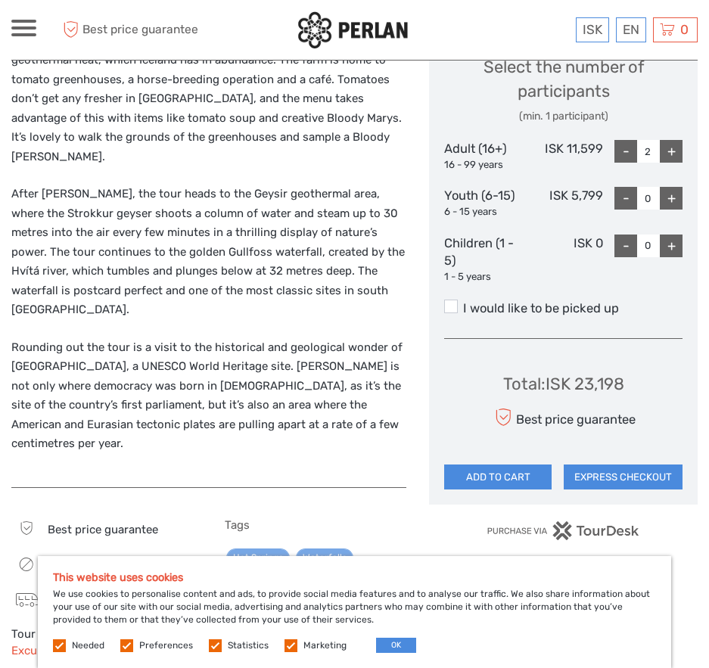
click at [458, 307] on label "I would like to be picked up" at bounding box center [563, 309] width 238 height 18
click at [463, 303] on input "I would like to be picked up" at bounding box center [463, 303] width 0 height 0
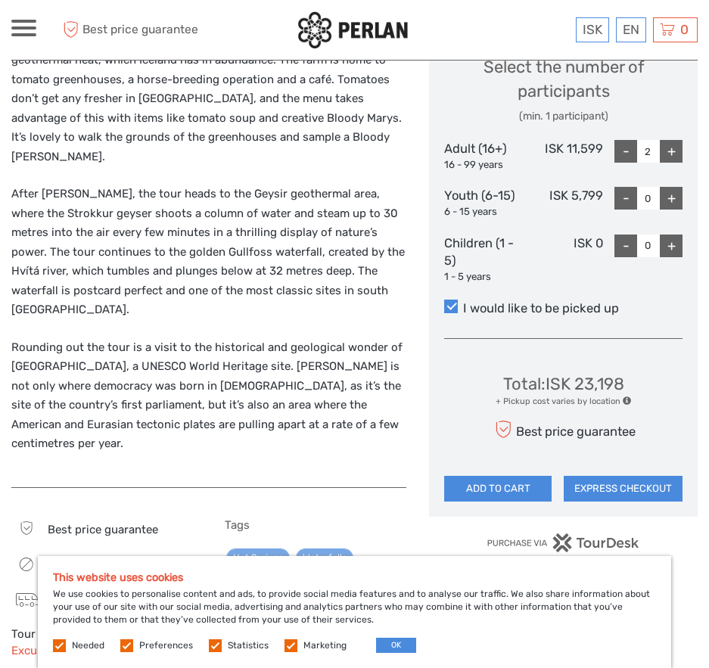
click at [626, 404] on span at bounding box center [627, 401] width 8 height 8
click at [624, 400] on span at bounding box center [627, 401] width 8 height 8
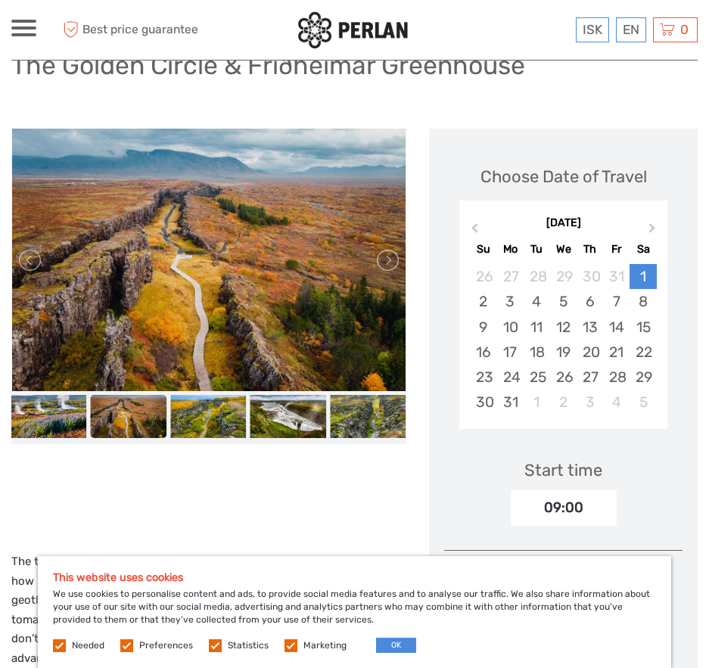
scroll to position [145, 0]
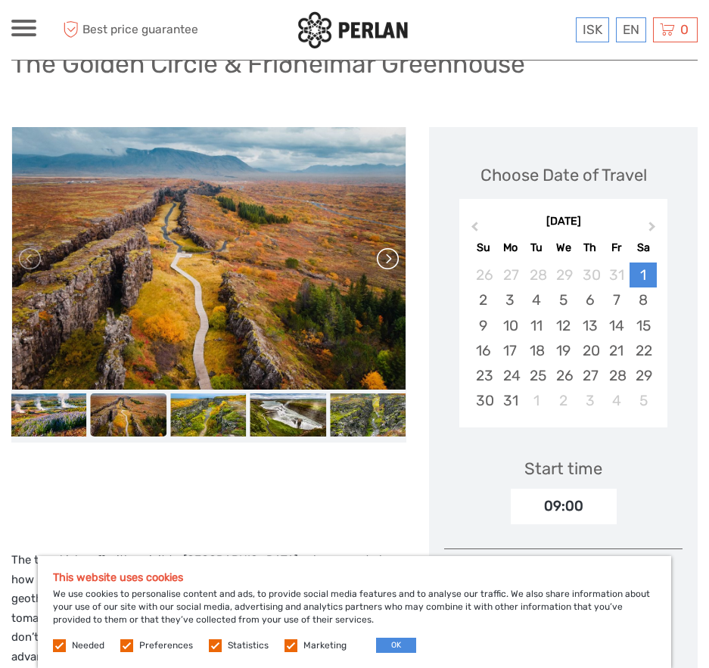
click at [392, 261] on link at bounding box center [387, 259] width 24 height 24
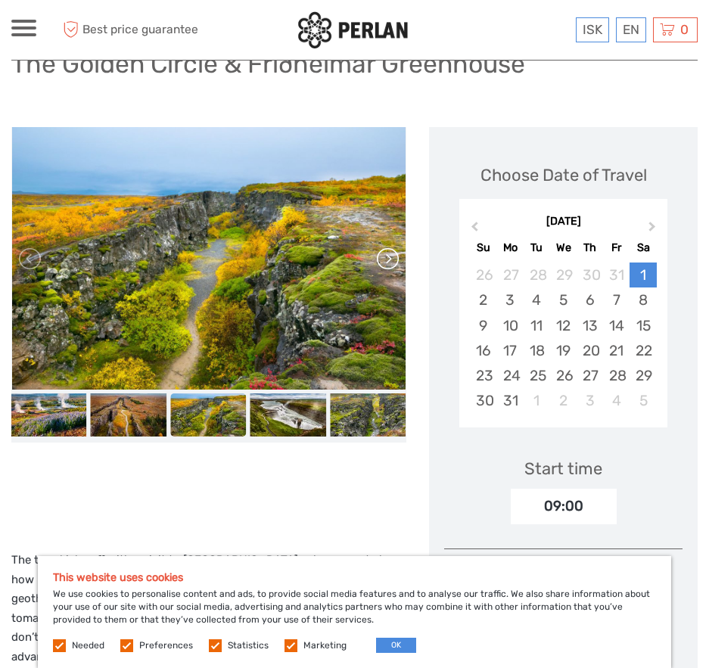
click at [392, 261] on link at bounding box center [387, 259] width 24 height 24
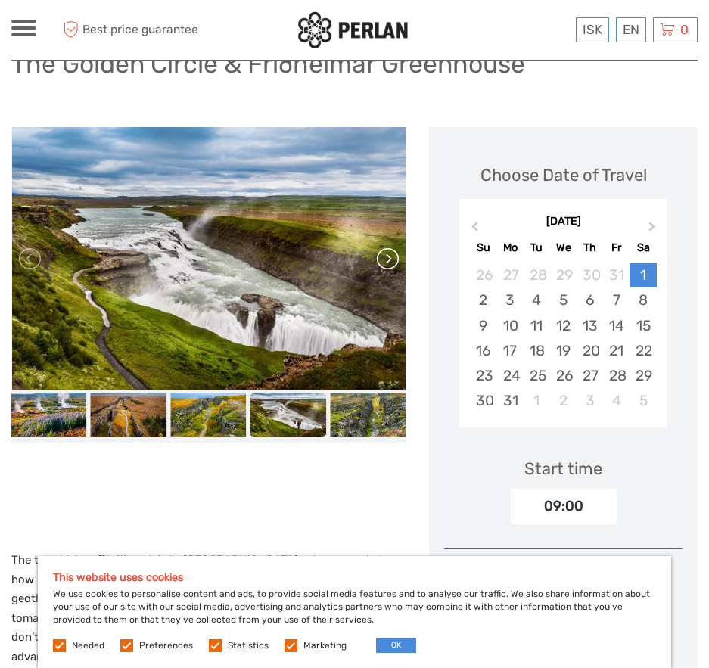
click at [392, 261] on link at bounding box center [387, 259] width 24 height 24
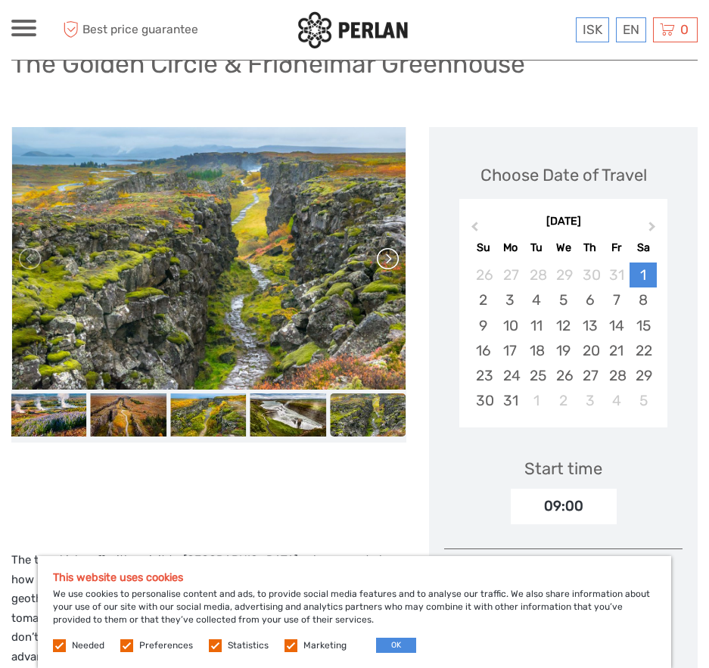
click at [392, 261] on link at bounding box center [387, 259] width 24 height 24
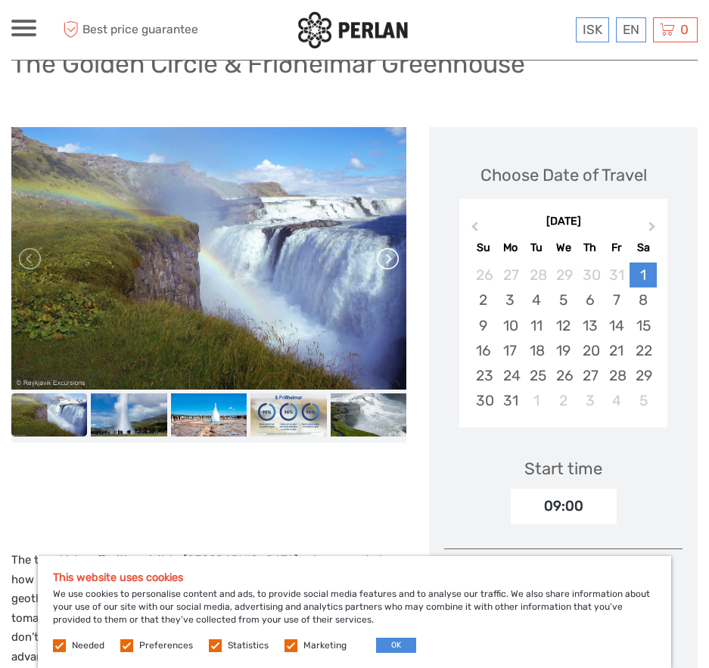
click at [392, 261] on img at bounding box center [208, 258] width 395 height 263
click at [392, 261] on link at bounding box center [387, 259] width 24 height 24
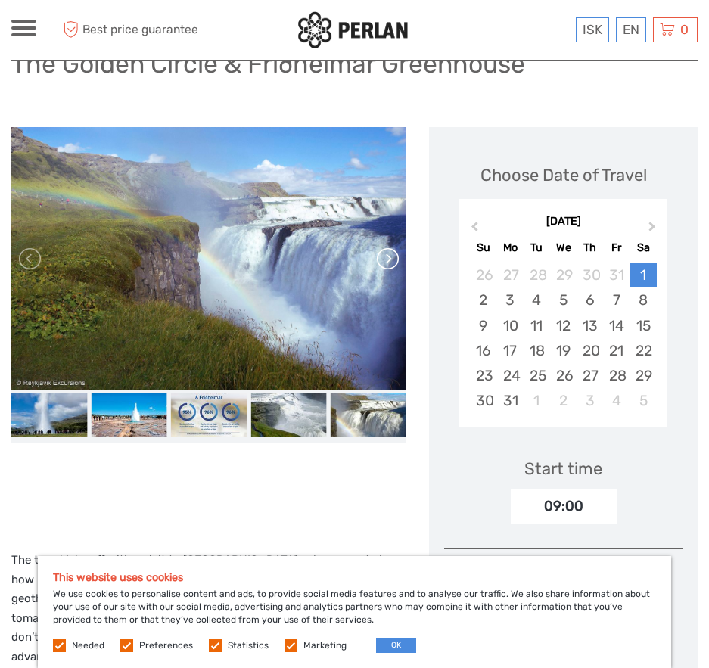
click at [392, 261] on link at bounding box center [387, 259] width 24 height 24
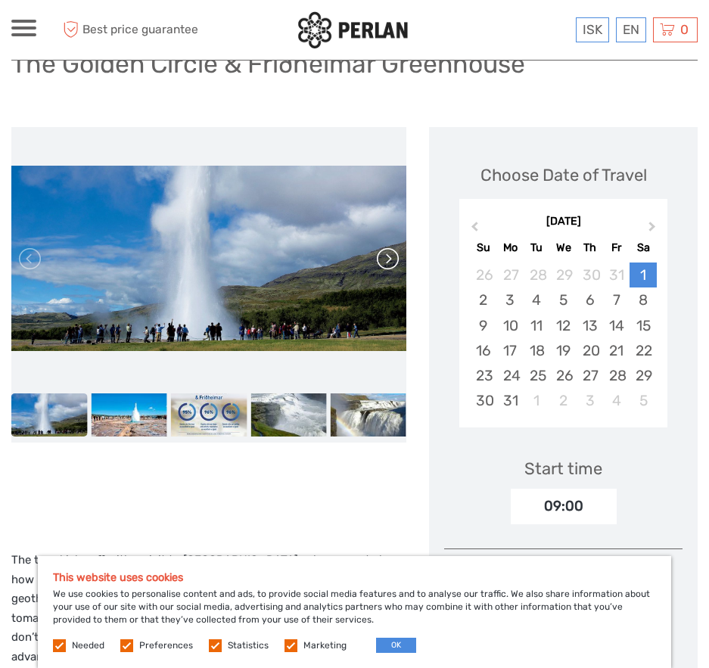
click at [392, 262] on link at bounding box center [387, 259] width 24 height 24
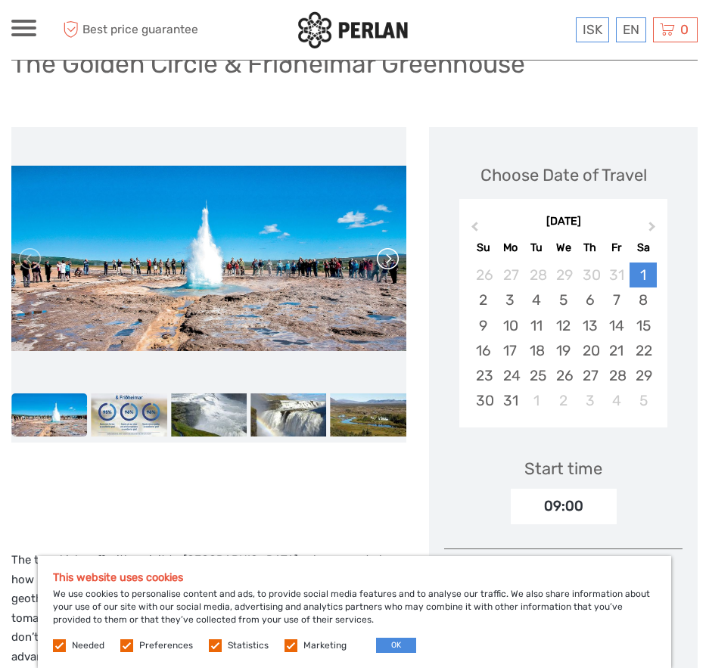
click at [392, 262] on link at bounding box center [387, 259] width 24 height 24
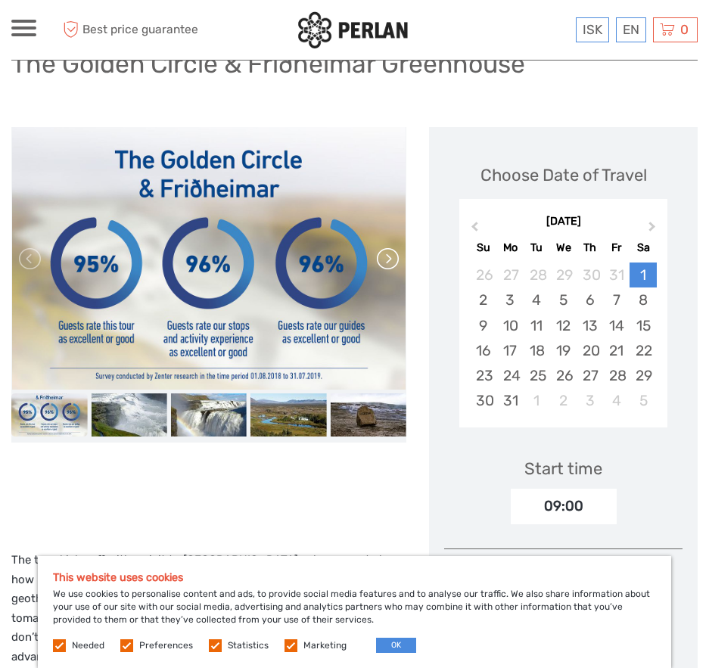
click at [392, 261] on link at bounding box center [387, 259] width 24 height 24
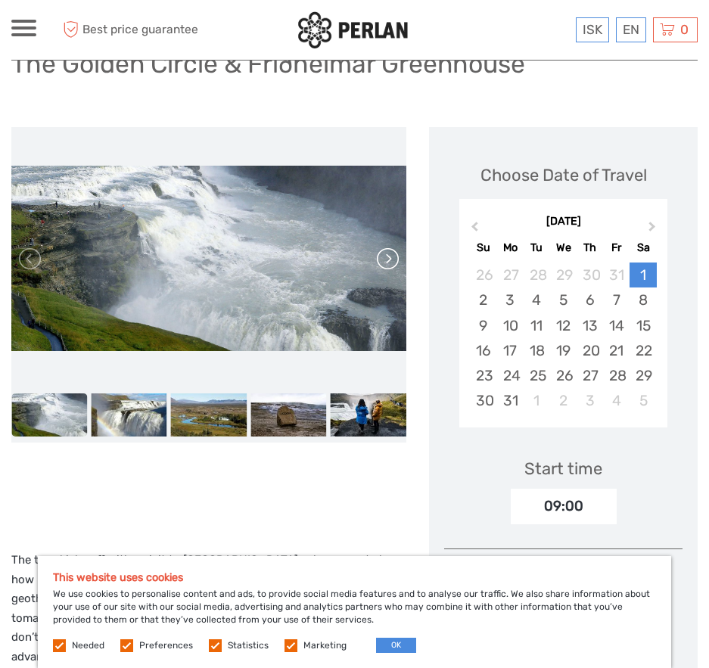
click at [392, 261] on link at bounding box center [387, 259] width 24 height 24
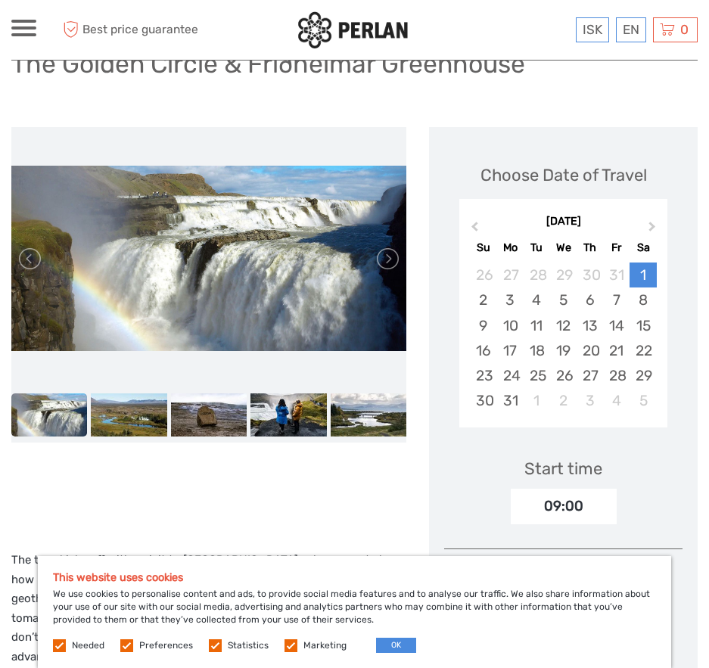
scroll to position [0, 0]
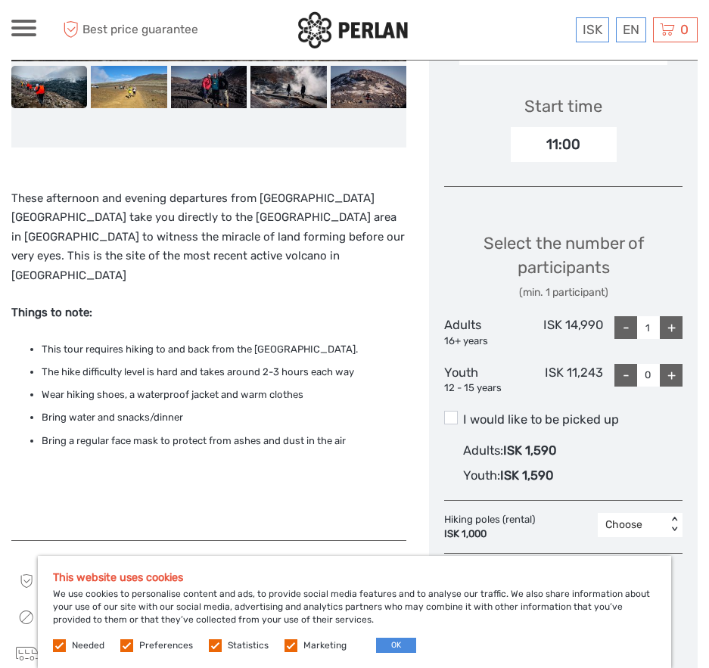
scroll to position [491, 0]
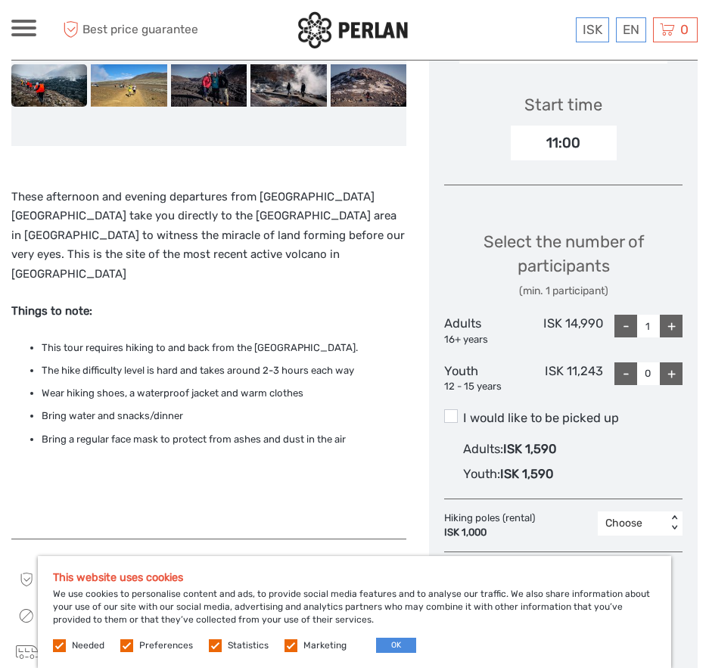
click at [667, 322] on div "+" at bounding box center [671, 326] width 23 height 23
type input "2"
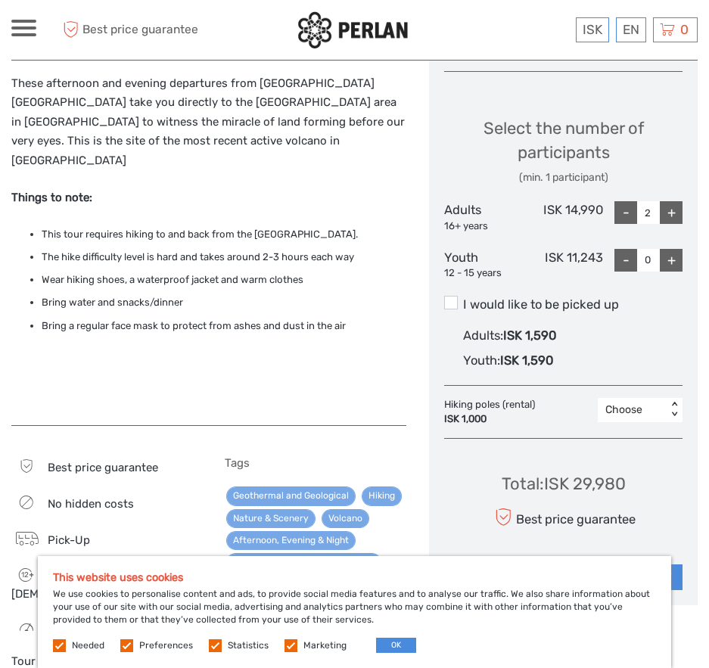
scroll to position [607, 0]
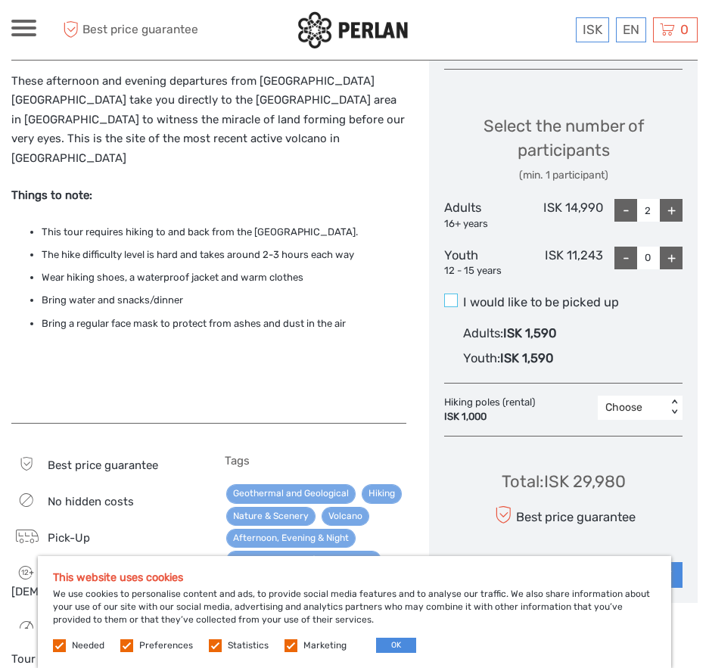
click at [456, 306] on span at bounding box center [451, 301] width 14 height 14
click at [463, 297] on input "I would like to be picked up" at bounding box center [463, 297] width 0 height 0
click at [452, 300] on span at bounding box center [451, 301] width 14 height 14
click at [463, 297] on input "I would like to be picked up" at bounding box center [463, 297] width 0 height 0
click at [452, 300] on span at bounding box center [451, 301] width 14 height 14
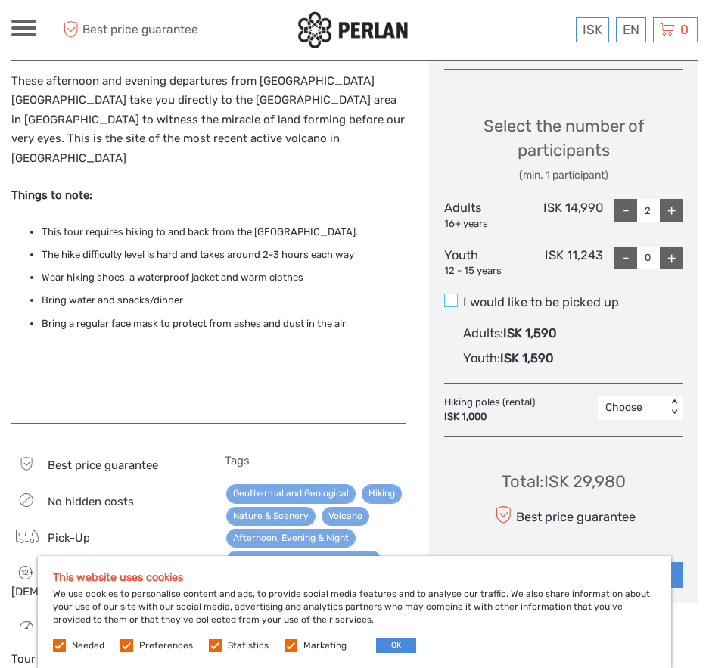
click at [463, 297] on input "I would like to be picked up" at bounding box center [463, 297] width 0 height 0
click at [452, 300] on span at bounding box center [451, 301] width 14 height 14
click at [463, 297] on input "I would like to be picked up" at bounding box center [463, 297] width 0 height 0
click at [452, 300] on span at bounding box center [451, 301] width 14 height 14
click at [463, 297] on input "I would like to be picked up" at bounding box center [463, 297] width 0 height 0
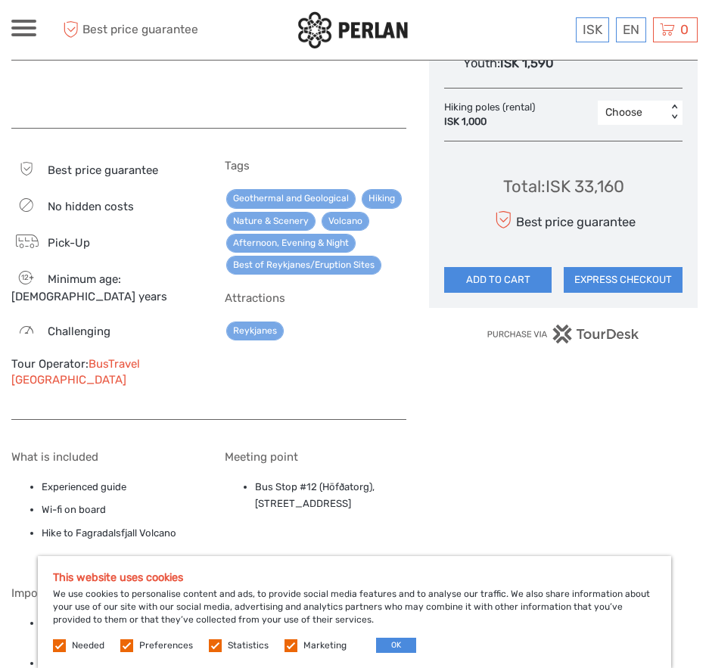
scroll to position [901, 0]
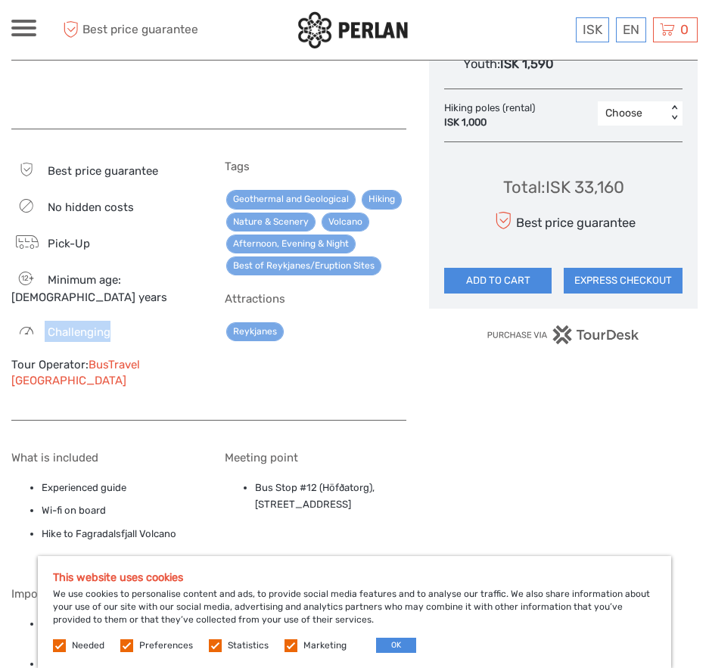
drag, startPoint x: 43, startPoint y: 293, endPoint x: 141, endPoint y: 294, distance: 97.6
click at [141, 321] on div "Challenging" at bounding box center [102, 331] width 182 height 21
drag, startPoint x: 76, startPoint y: 223, endPoint x: 66, endPoint y: 221, distance: 10.0
click at [66, 237] on span "Pick-Up" at bounding box center [69, 244] width 42 height 14
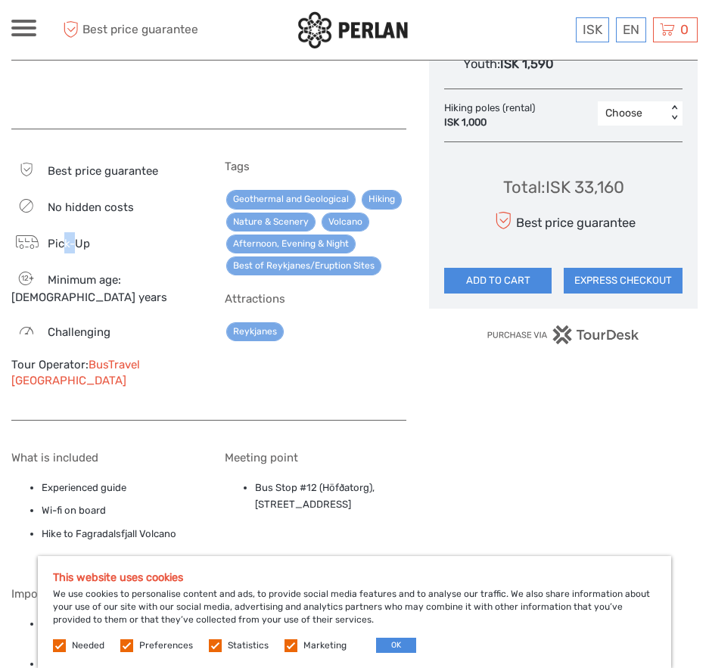
click at [66, 237] on span "Pick-Up" at bounding box center [69, 244] width 42 height 14
drag, startPoint x: 50, startPoint y: 183, endPoint x: 147, endPoint y: 189, distance: 97.1
click at [147, 196] on div "No hidden costs" at bounding box center [102, 206] width 182 height 21
click at [145, 196] on div "No hidden costs" at bounding box center [102, 206] width 182 height 21
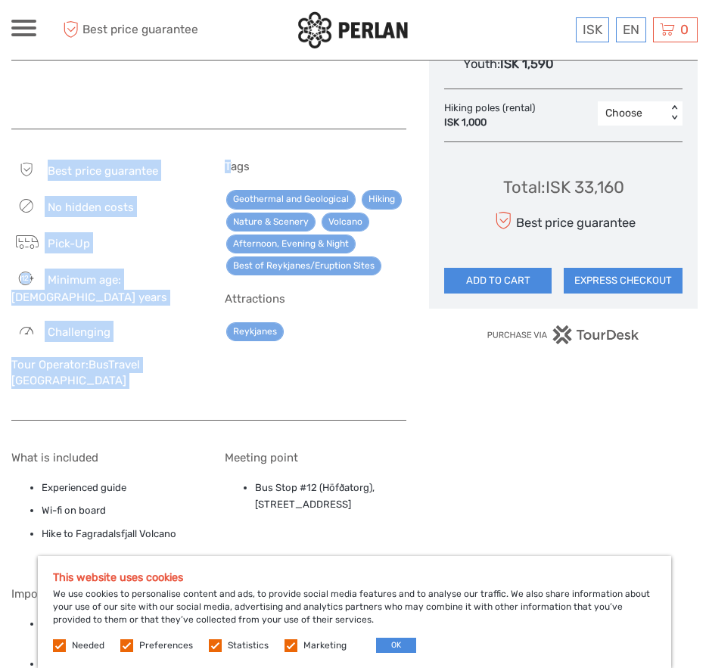
drag, startPoint x: 51, startPoint y: 140, endPoint x: 228, endPoint y: 145, distance: 177.2
click at [228, 145] on div "Best price guarantee No hidden costs Pick-Up 12 Minimum age: [DEMOGRAPHIC_DATA]…" at bounding box center [208, 283] width 395 height 276
click at [151, 145] on div "Best price guarantee No hidden costs Pick-Up 12 Minimum age: [DEMOGRAPHIC_DATA]…" at bounding box center [208, 283] width 395 height 276
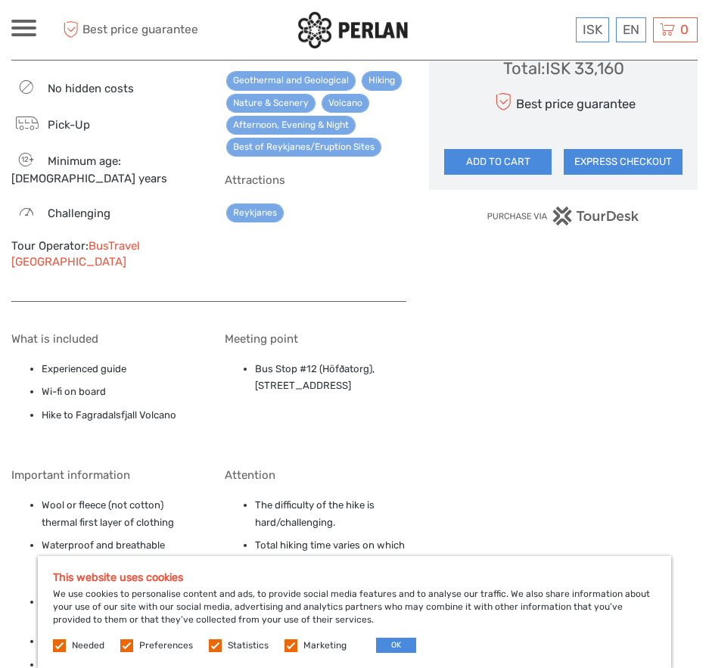
scroll to position [1024, 0]
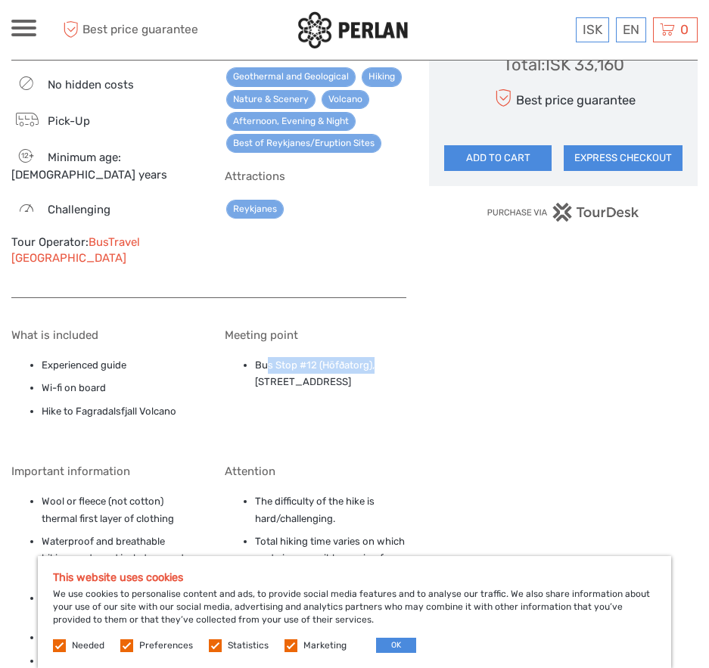
drag, startPoint x: 268, startPoint y: 307, endPoint x: 413, endPoint y: 312, distance: 144.7
click at [413, 312] on div at bounding box center [220, 73] width 418 height 1685
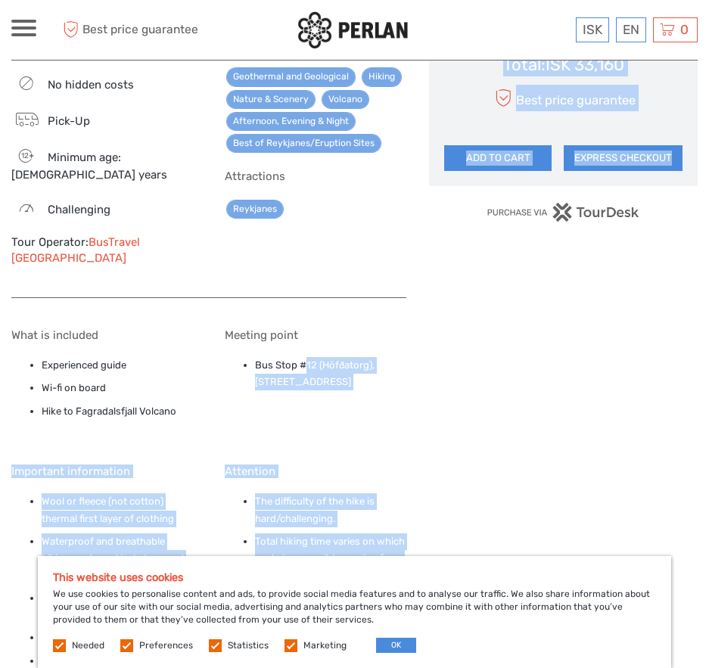
drag, startPoint x: 308, startPoint y: 308, endPoint x: 431, endPoint y: 315, distance: 122.8
click at [431, 315] on div at bounding box center [354, 73] width 687 height 1685
click at [431, 315] on div "Choose Date of Travel Next Month [DATE] Su Mo Tu We Th Fr Sa 31 1 2 3 4 5 6 7 8…" at bounding box center [563, 73] width 269 height 1685
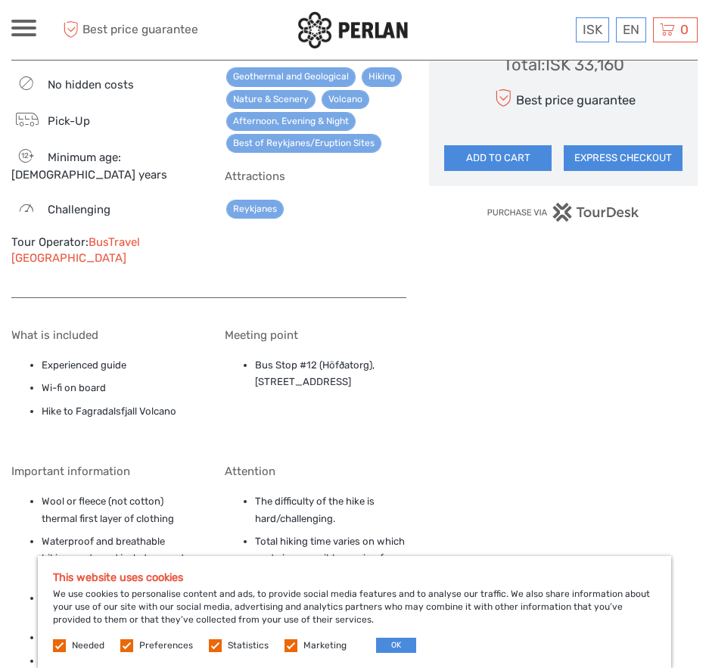
drag, startPoint x: 255, startPoint y: 313, endPoint x: 397, endPoint y: 338, distance: 143.6
click at [397, 357] on li "Bus Stop #12 (Höfðatorg), [STREET_ADDRESS]" at bounding box center [330, 374] width 151 height 34
copy li "Bus Stop #12 (Höfðatorg), [STREET_ADDRESS]"
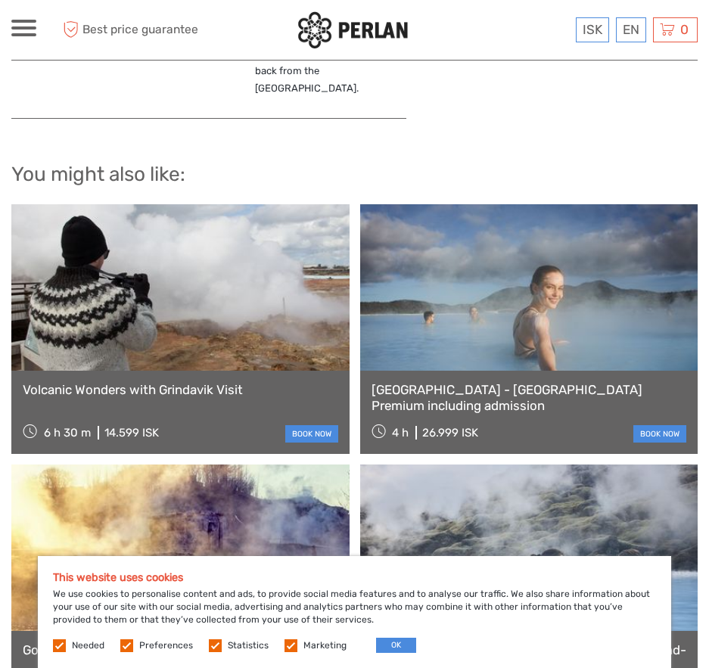
scroll to position [1803, 0]
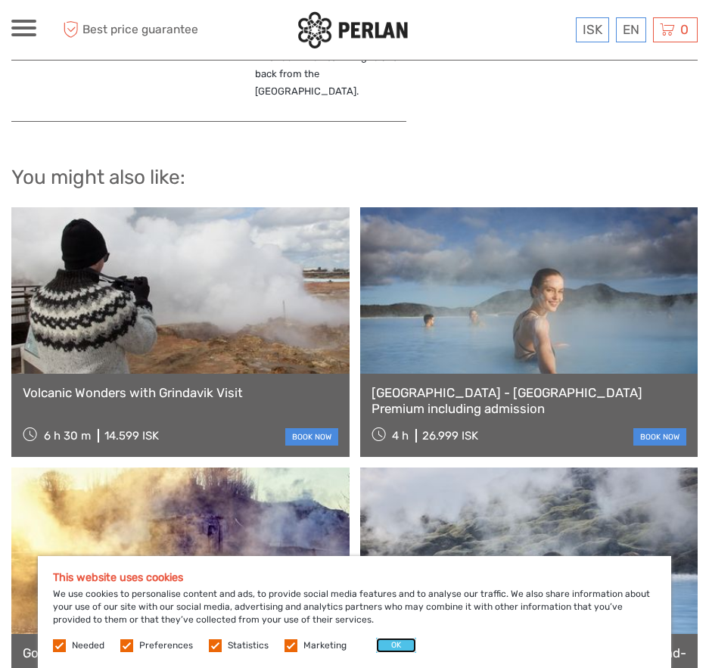
click at [395, 642] on button "OK" at bounding box center [396, 645] width 40 height 15
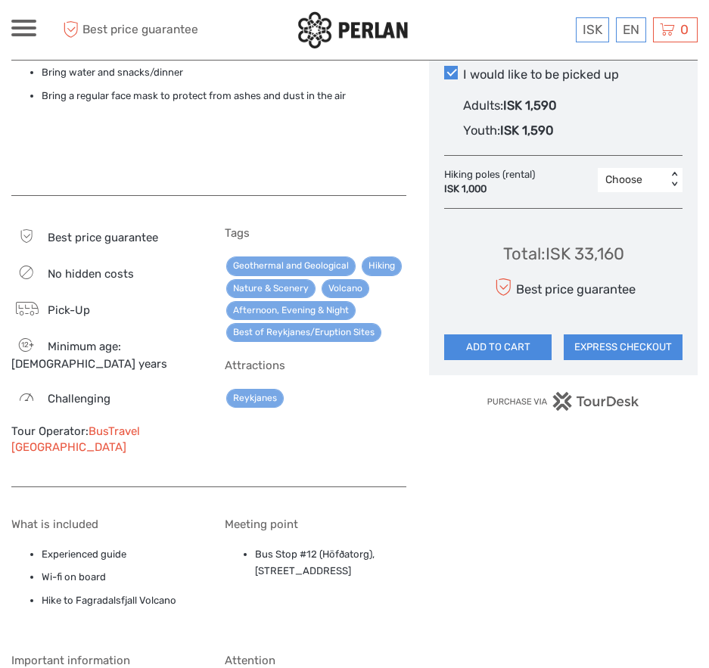
scroll to position [834, 0]
click at [140, 425] on link "BusTravel [GEOGRAPHIC_DATA]" at bounding box center [75, 440] width 129 height 30
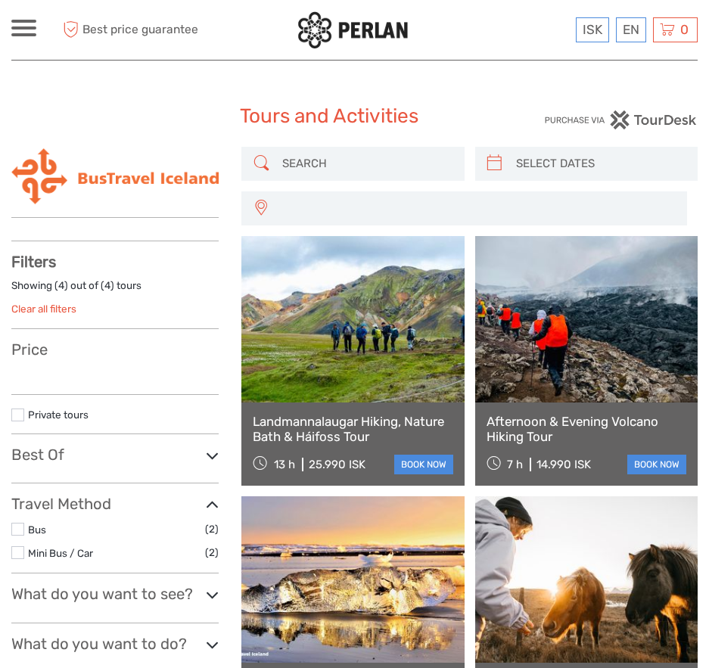
select select
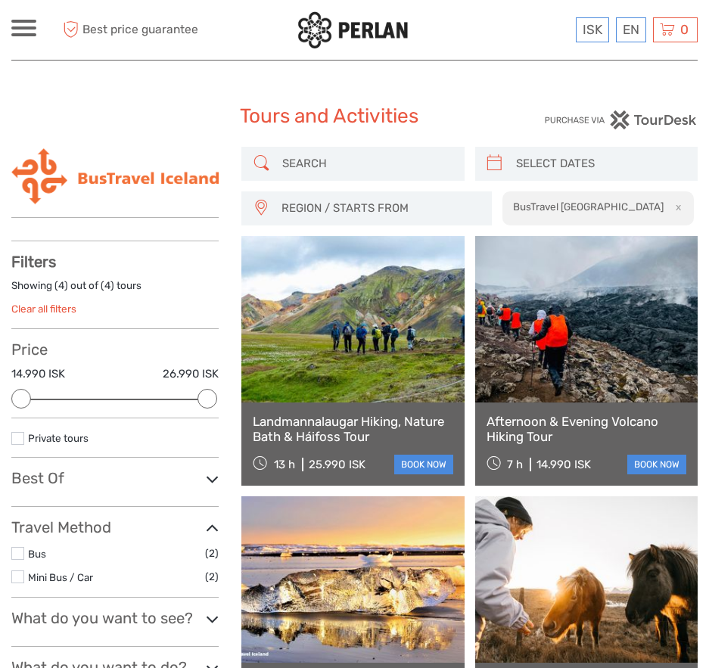
drag, startPoint x: 76, startPoint y: 403, endPoint x: -39, endPoint y: 409, distance: 115.2
click at [0, 409] on html "ISK ISK € $ £ EN English Español Deutsch Tours Multi-day tours Transfers More F…" at bounding box center [354, 621] width 709 height 1243
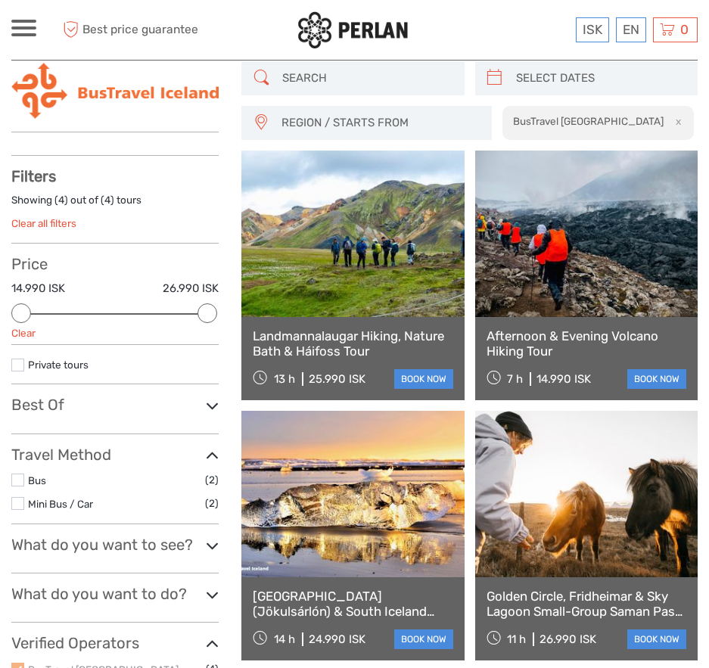
scroll to position [86, 0]
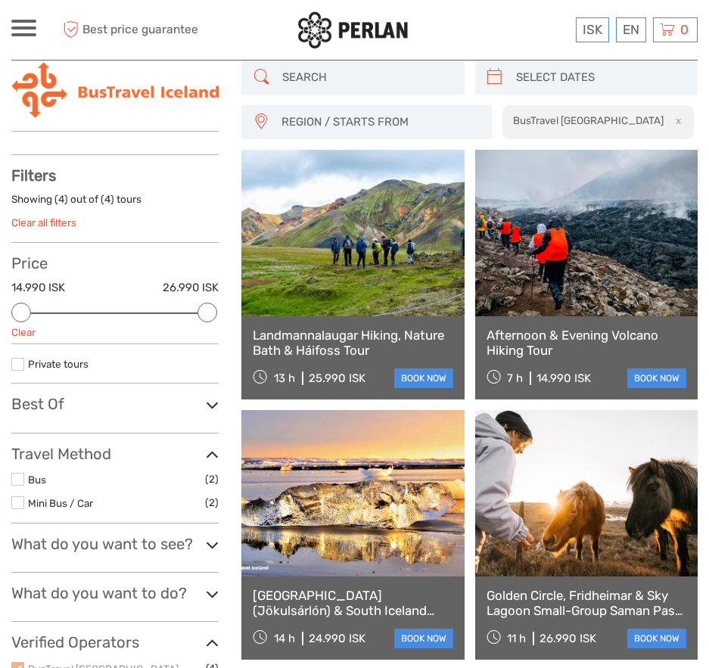
click at [17, 366] on label at bounding box center [17, 364] width 13 height 13
click at [0, 0] on input "checkbox" at bounding box center [0, 0] width 0 height 0
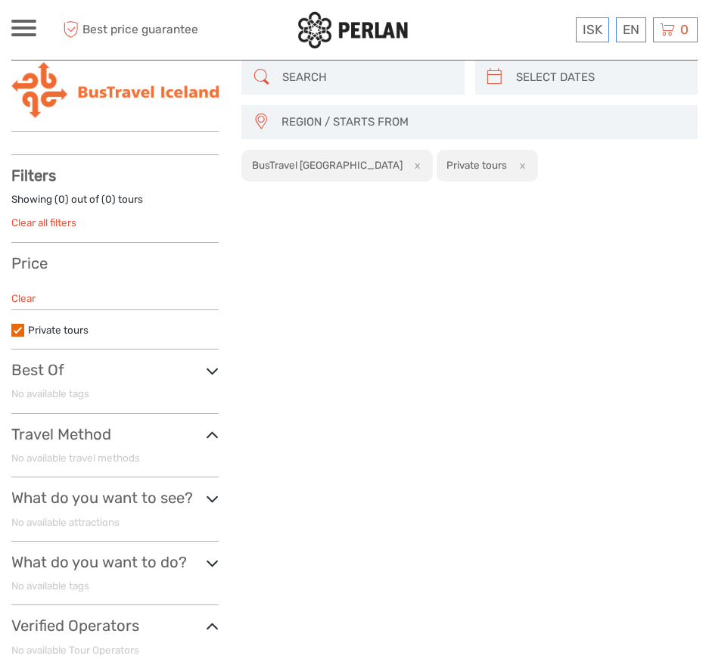
click at [405, 164] on button "x" at bounding box center [415, 165] width 20 height 16
